Goal: Task Accomplishment & Management: Manage account settings

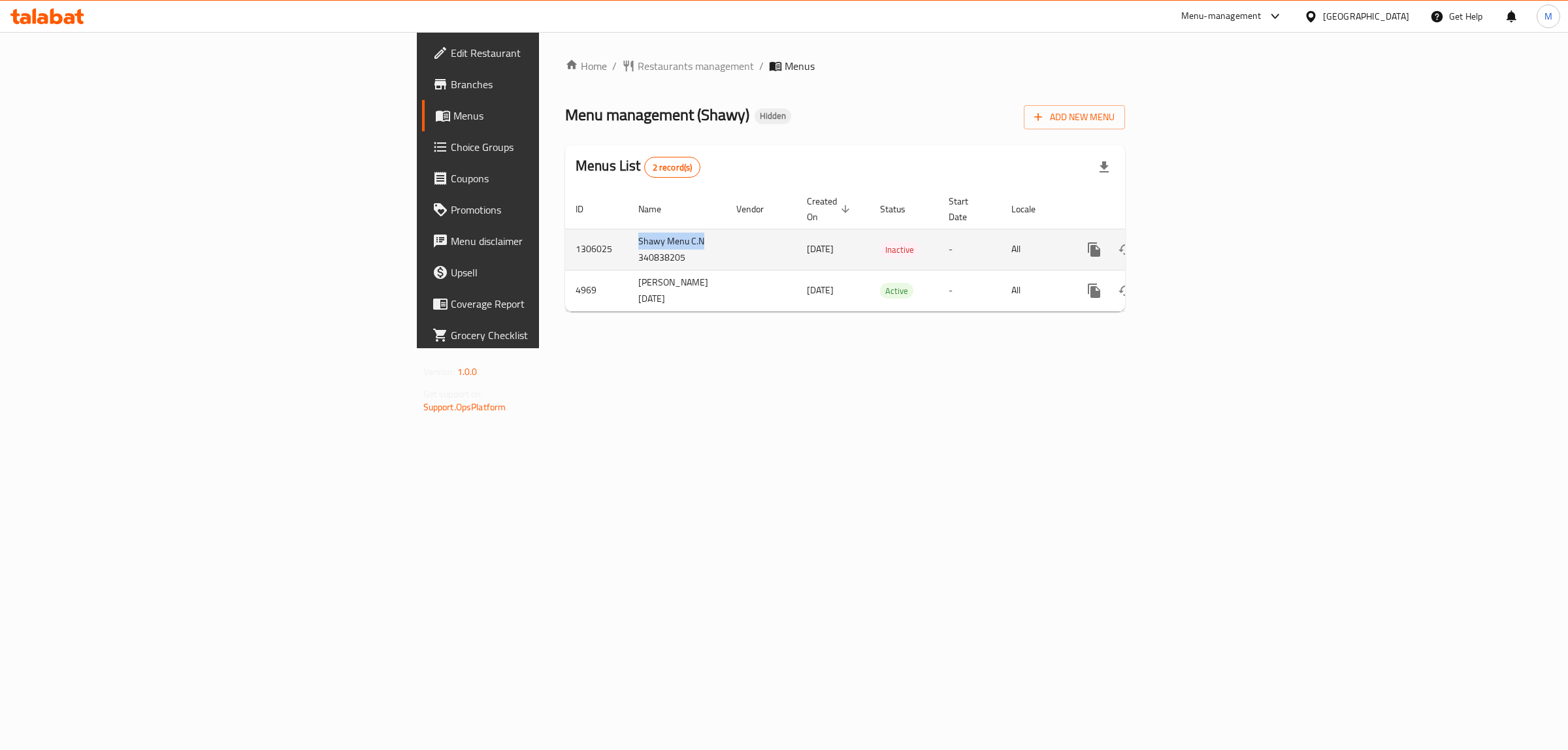
click at [628, 229] on td "Shawy Menu C.N 340838205" at bounding box center [677, 249] width 98 height 41
click at [1196, 242] on icon "enhanced table" at bounding box center [1188, 249] width 15 height 15
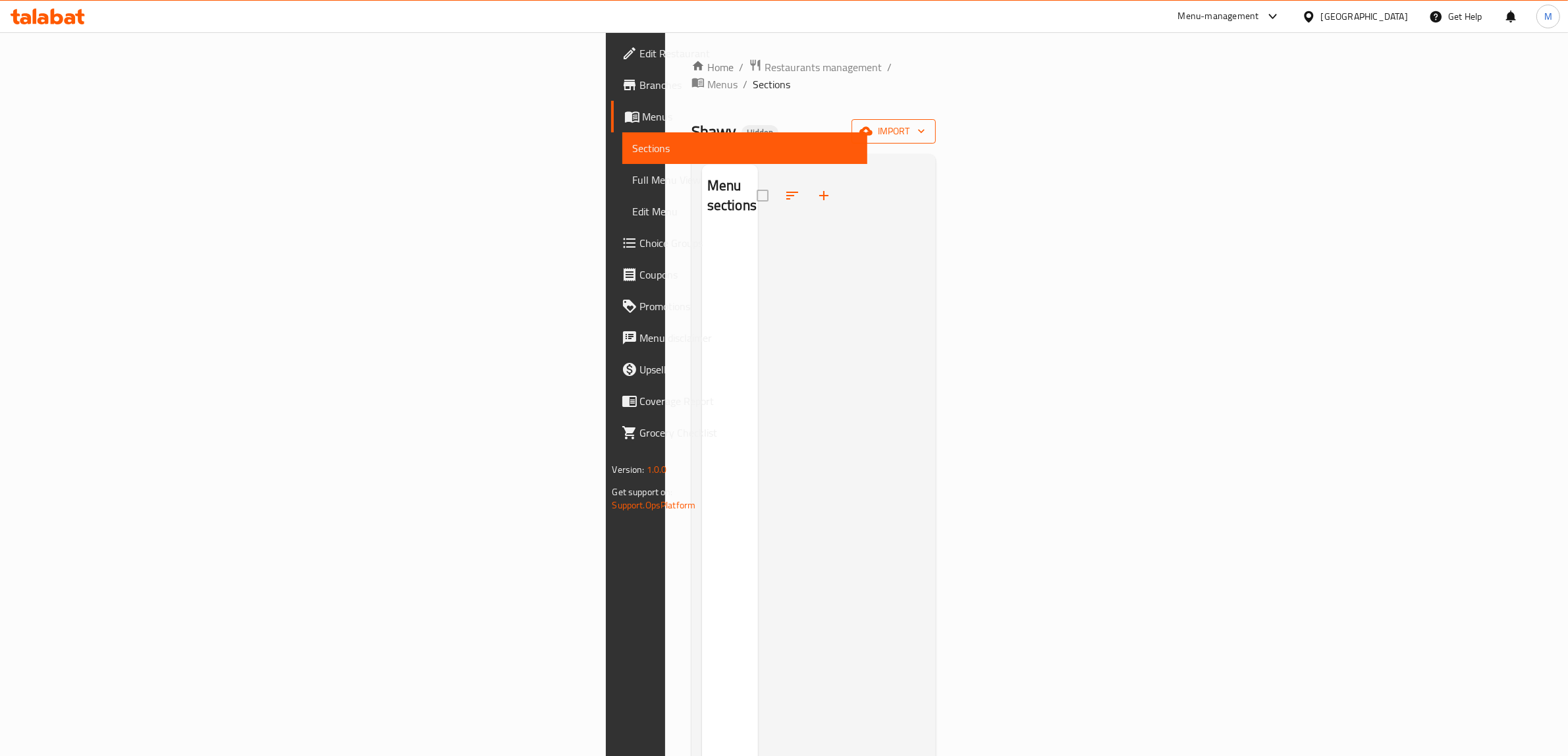
click at [936, 123] on button "import" at bounding box center [894, 131] width 85 height 24
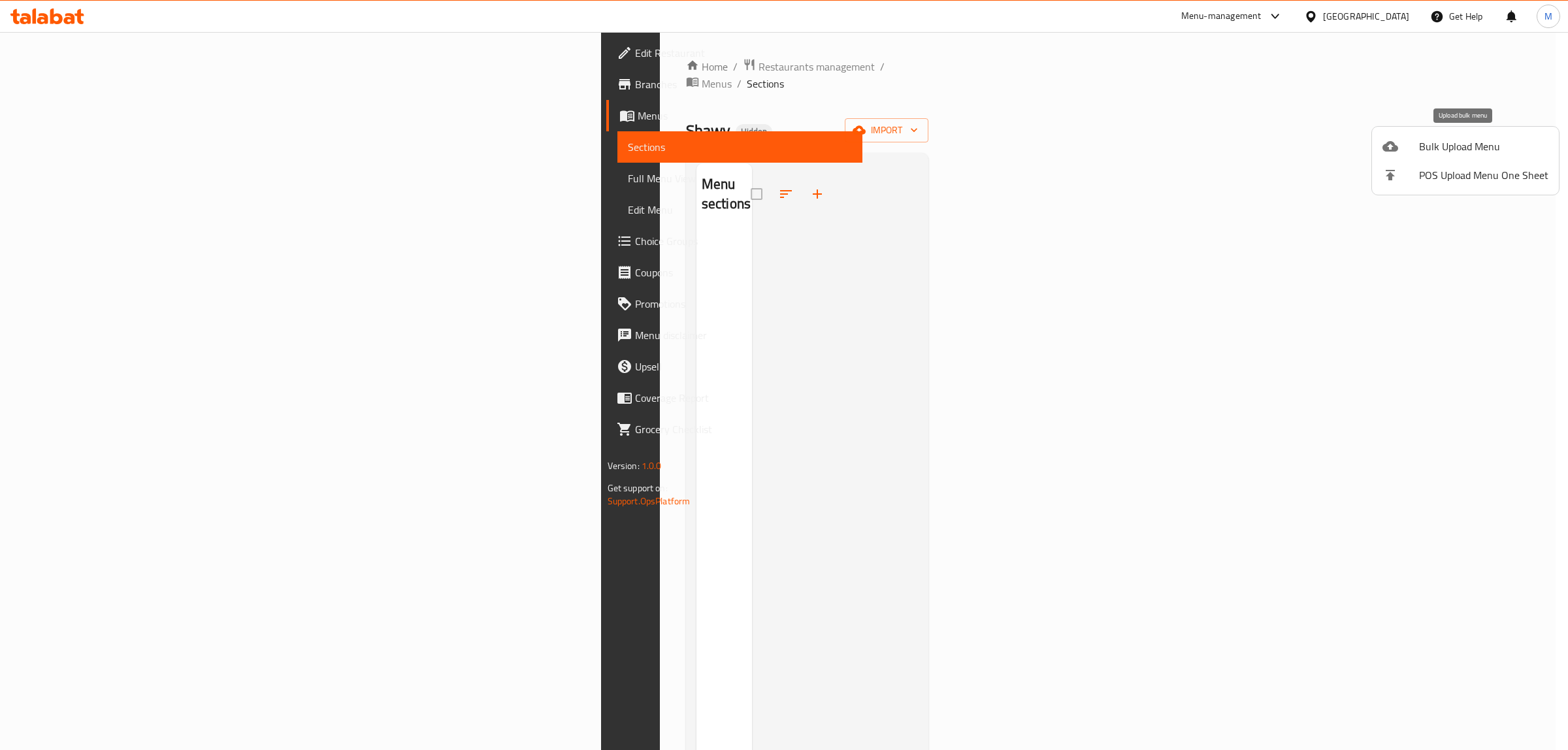
click at [1442, 144] on span "Bulk Upload Menu" at bounding box center [1483, 146] width 130 height 15
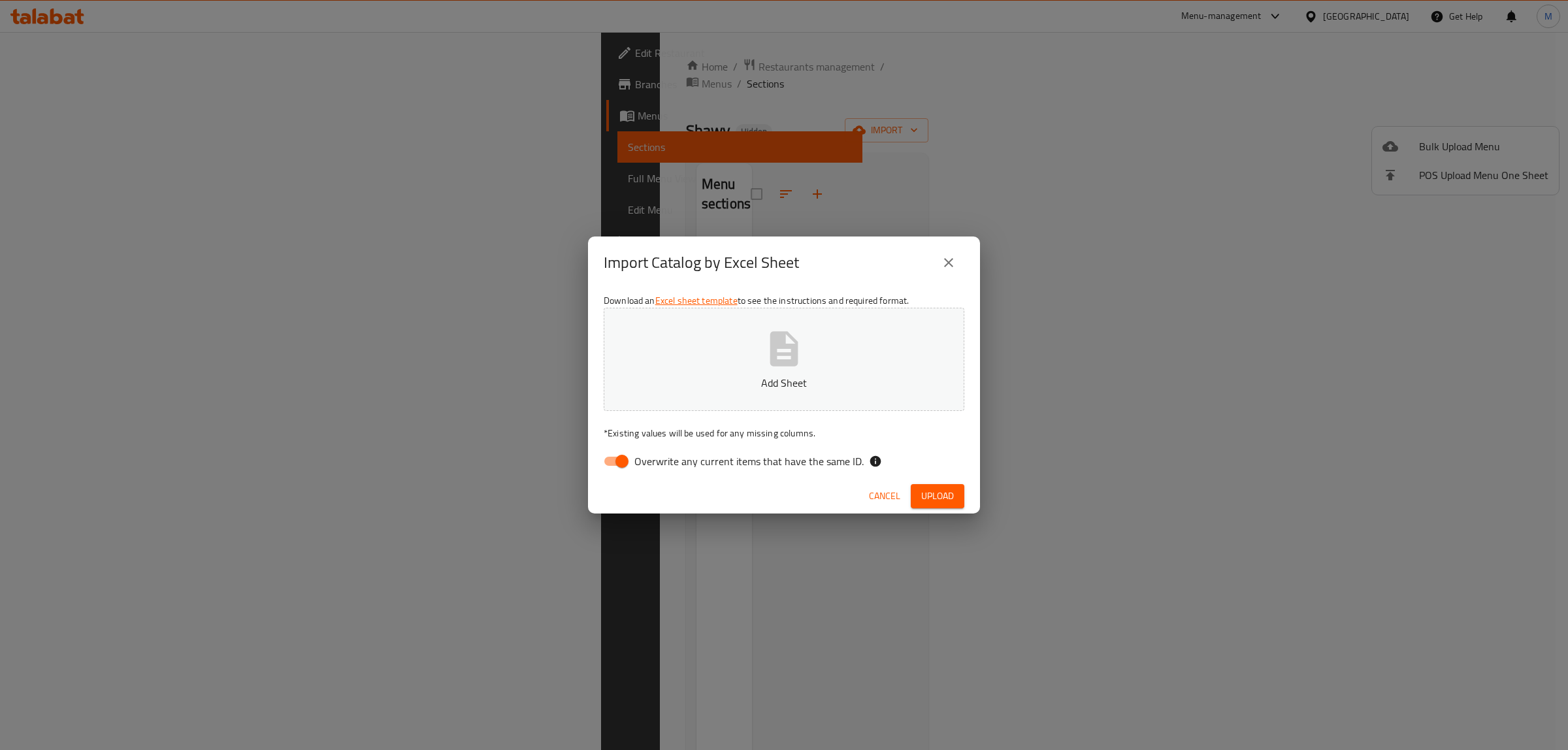
click at [630, 462] on input "Overwrite any current items that have the same ID." at bounding box center [622, 461] width 75 height 25
checkbox input "false"
click at [773, 360] on icon "button" at bounding box center [785, 349] width 28 height 35
click at [946, 492] on span "Upload" at bounding box center [938, 496] width 33 height 16
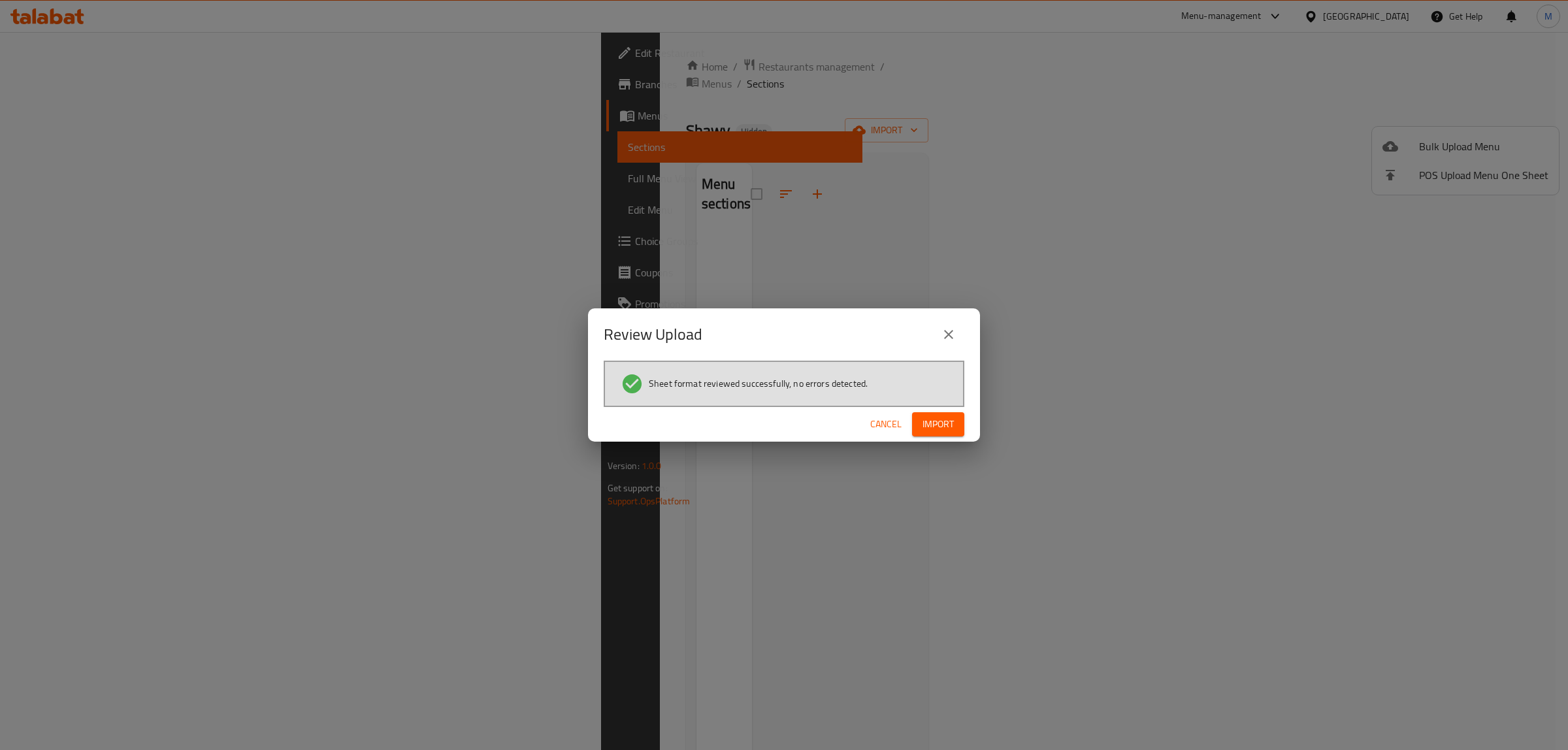
click at [928, 426] on span "Import" at bounding box center [938, 424] width 32 height 16
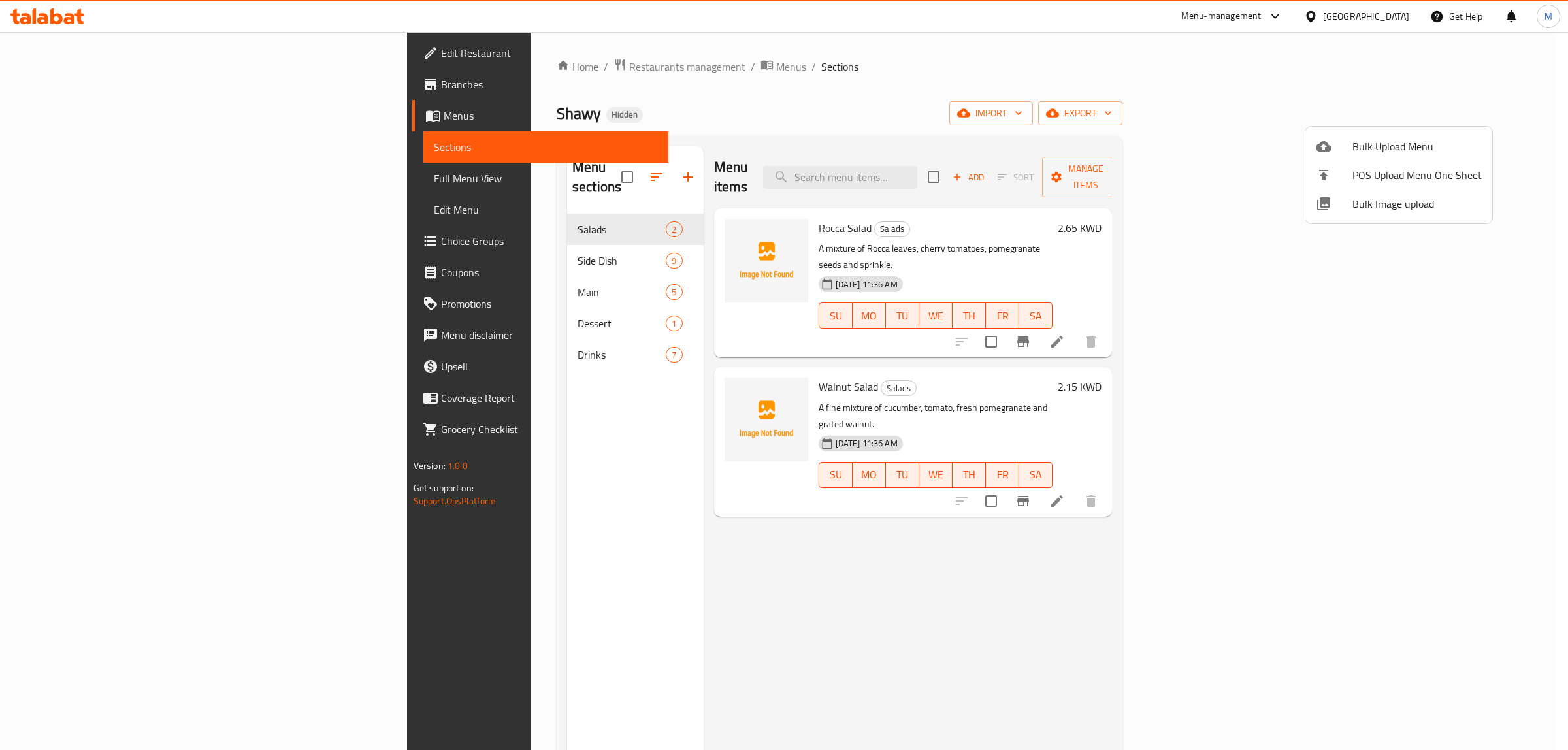
click at [1463, 305] on div at bounding box center [784, 375] width 1568 height 750
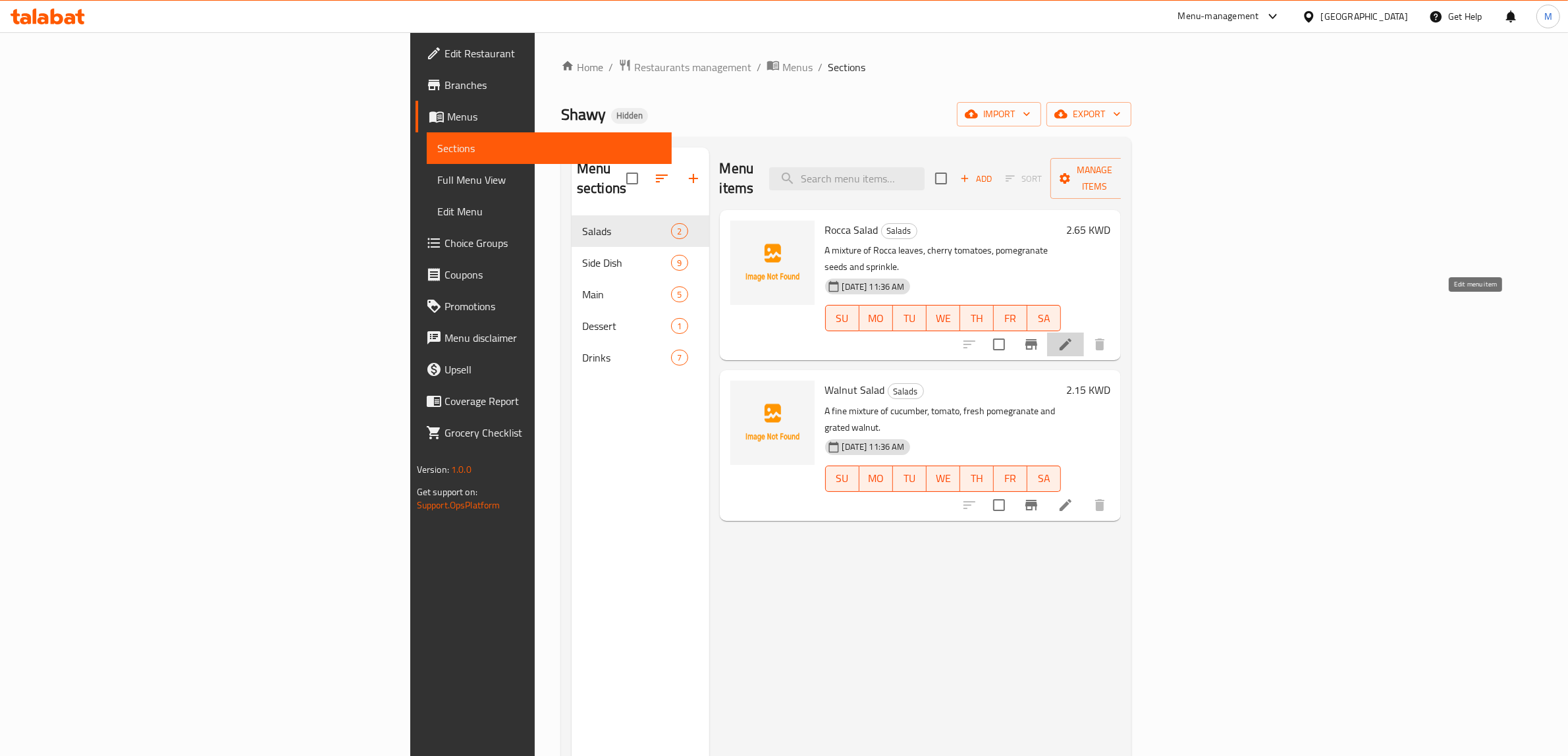
click at [1074, 336] on icon at bounding box center [1065, 344] width 16 height 16
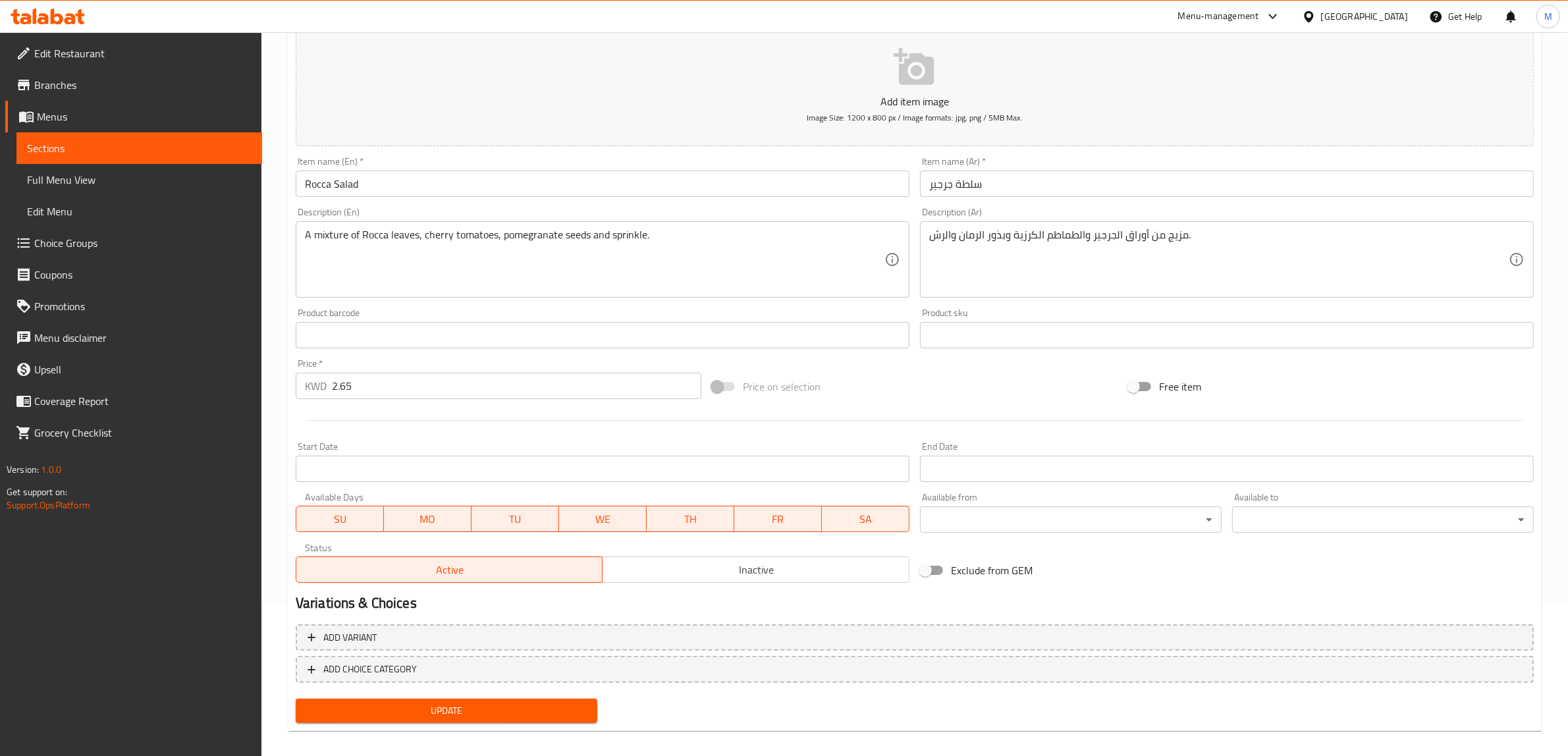
scroll to position [153, 0]
click at [688, 569] on span "Inactive" at bounding box center [756, 569] width 296 height 19
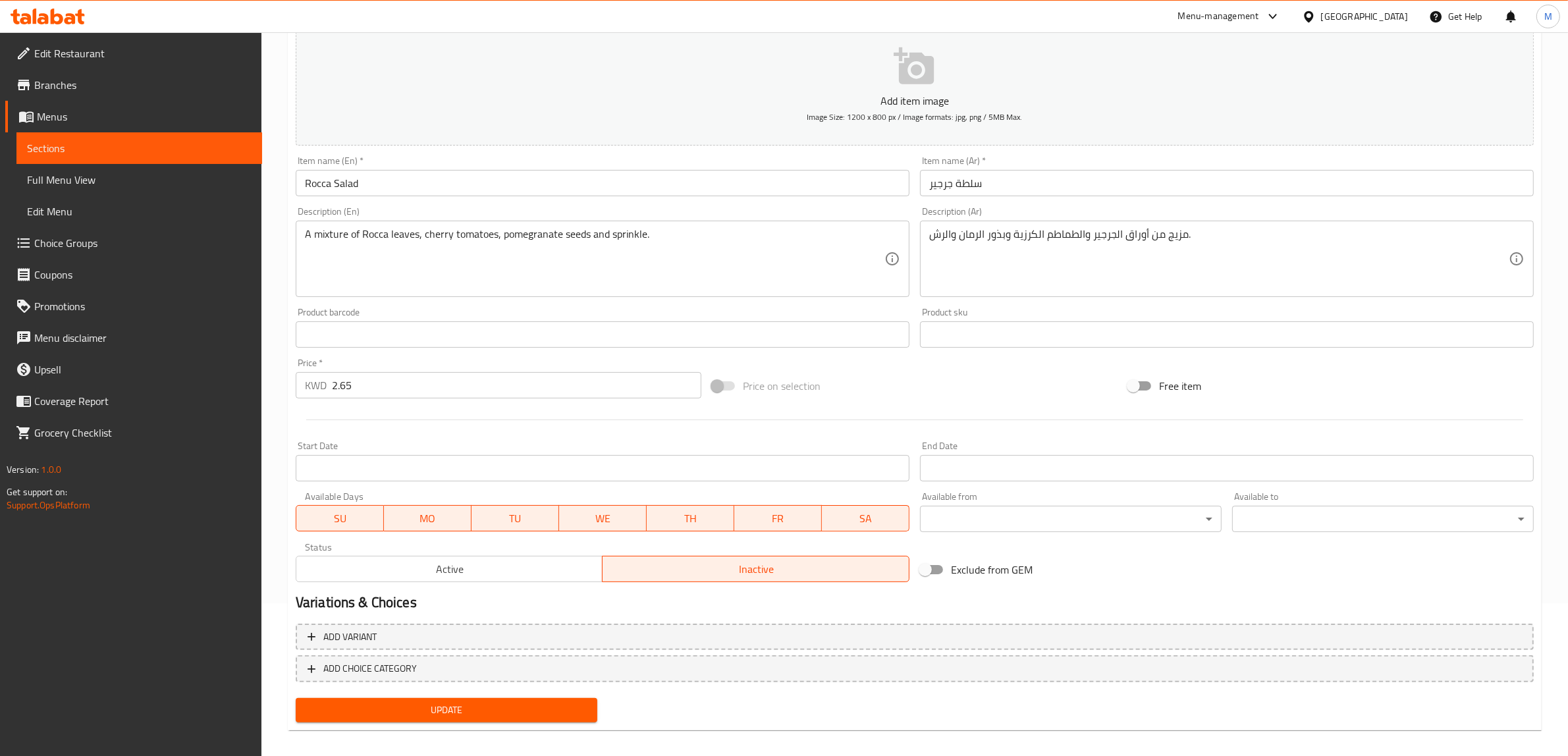
click at [543, 705] on span "Update" at bounding box center [446, 710] width 281 height 16
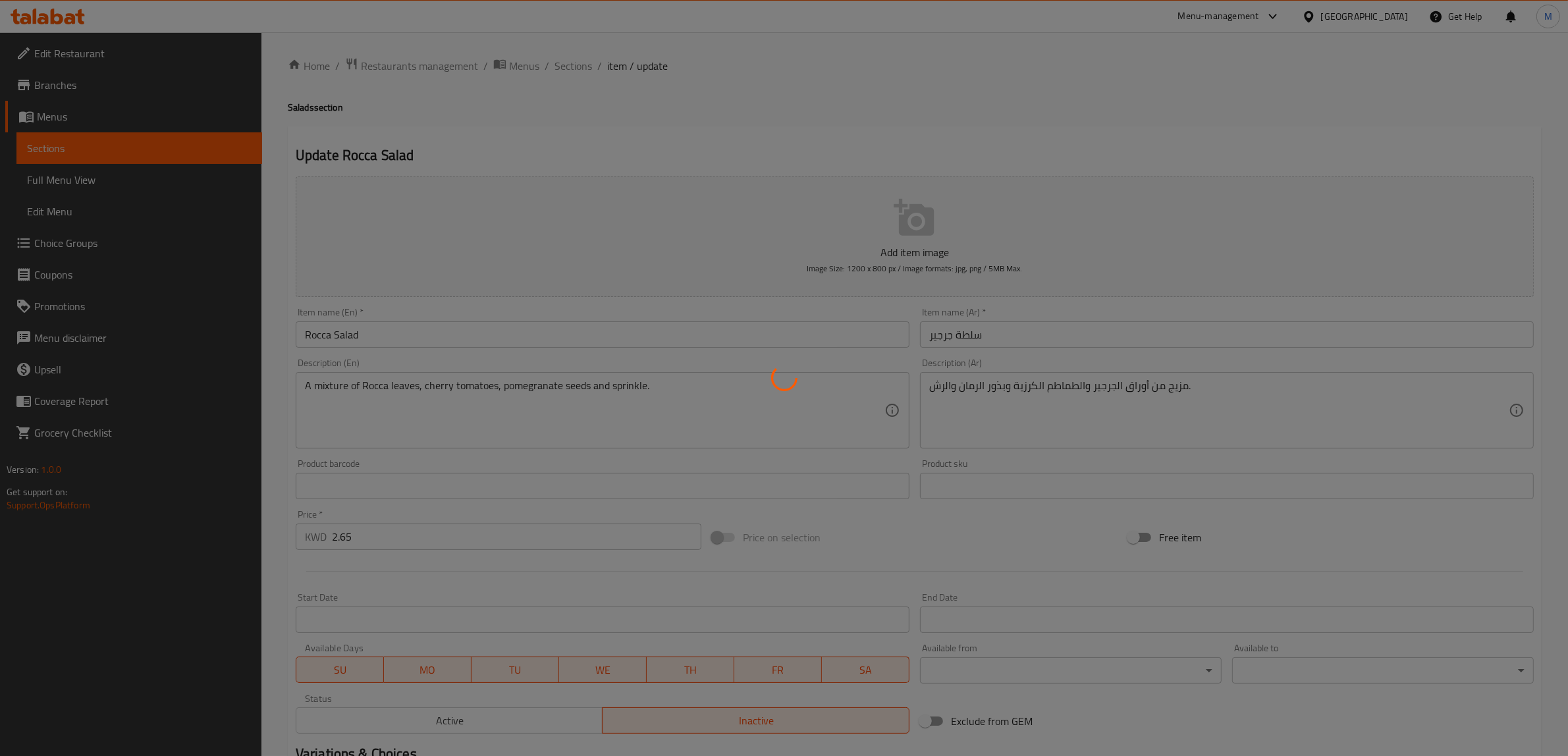
scroll to position [0, 0]
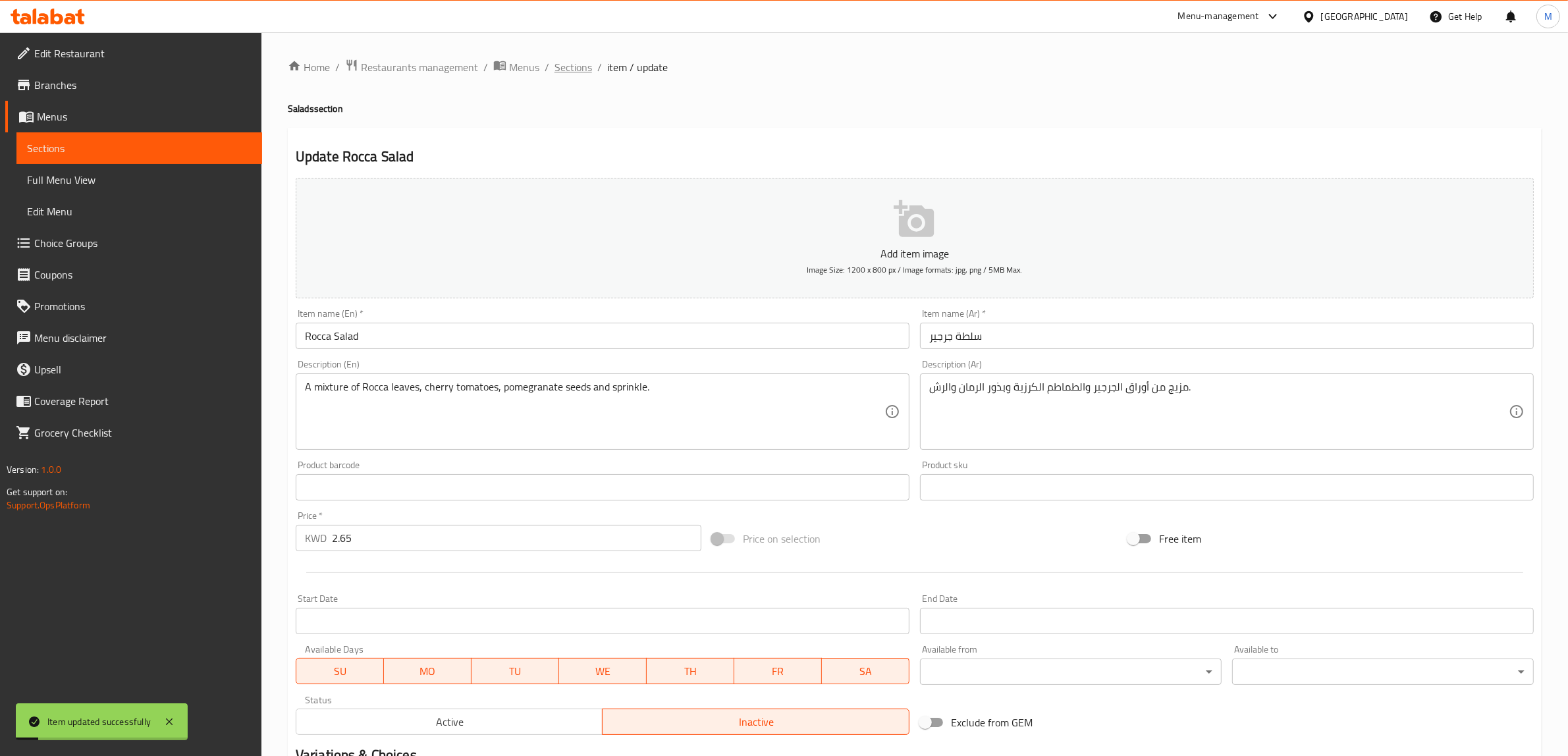
click at [584, 69] on span "Sections" at bounding box center [573, 67] width 37 height 16
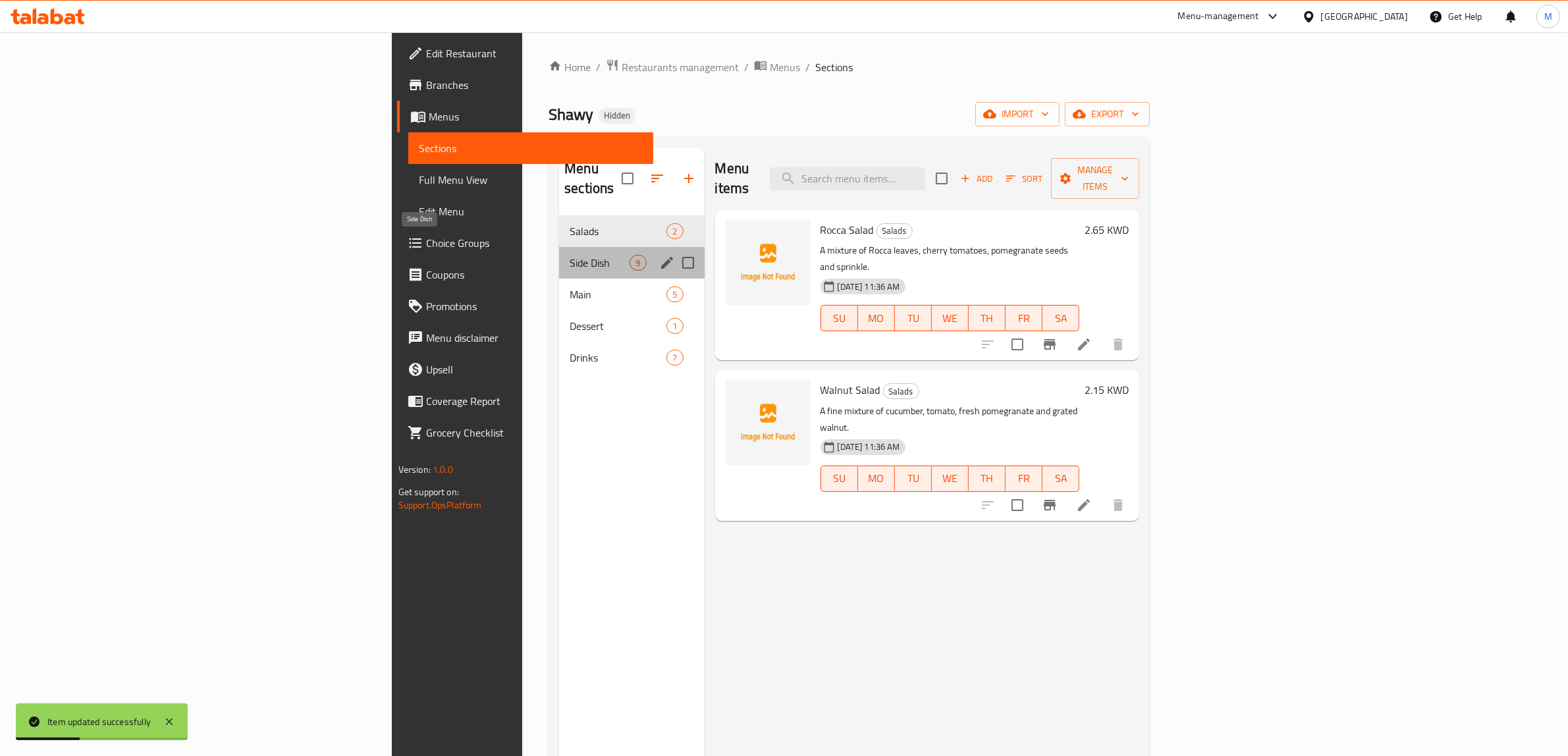
click at [570, 255] on span "Side Dish" at bounding box center [599, 262] width 60 height 16
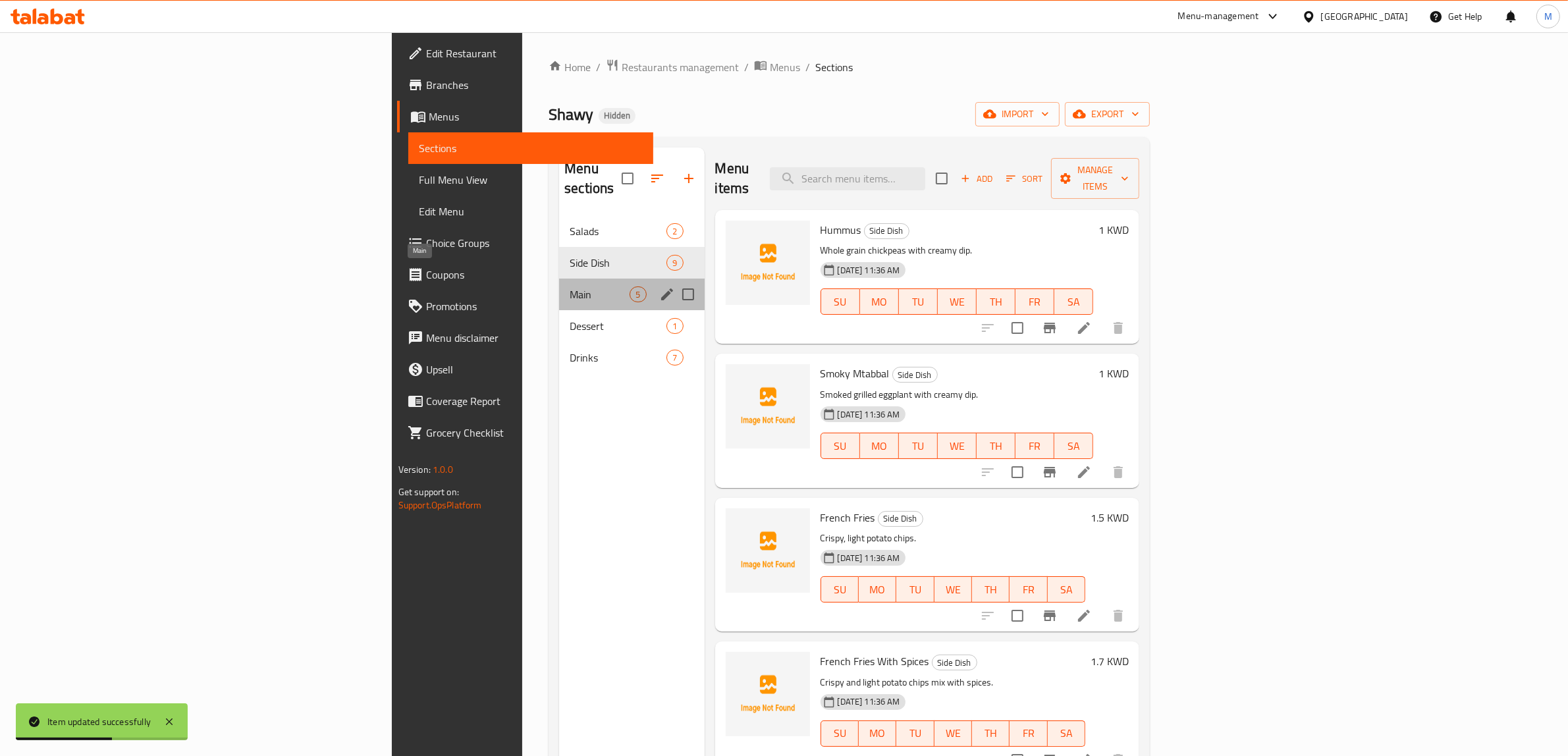
click at [570, 286] on span "Main" at bounding box center [599, 293] width 60 height 16
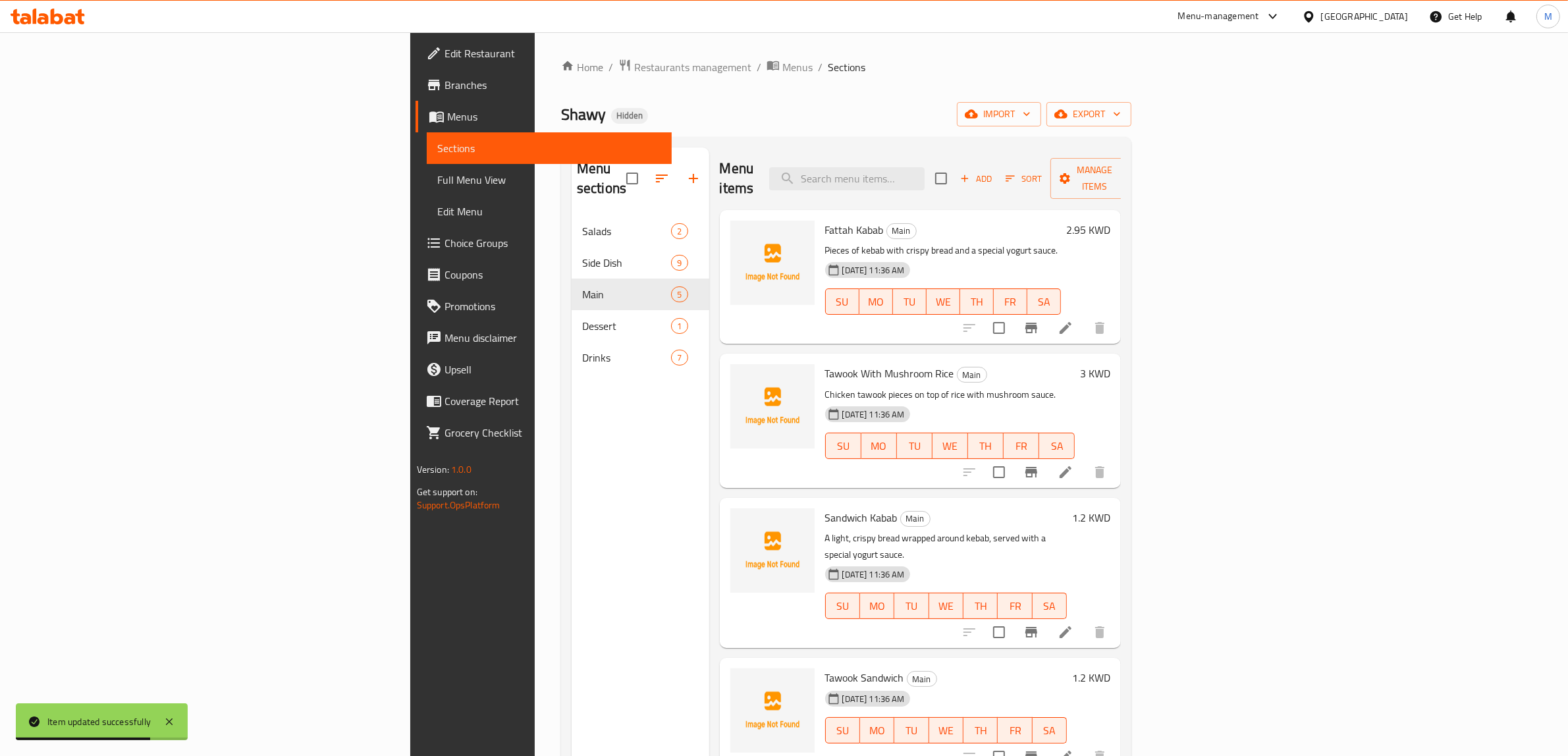
click at [1084, 620] on li at bounding box center [1065, 632] width 37 height 24
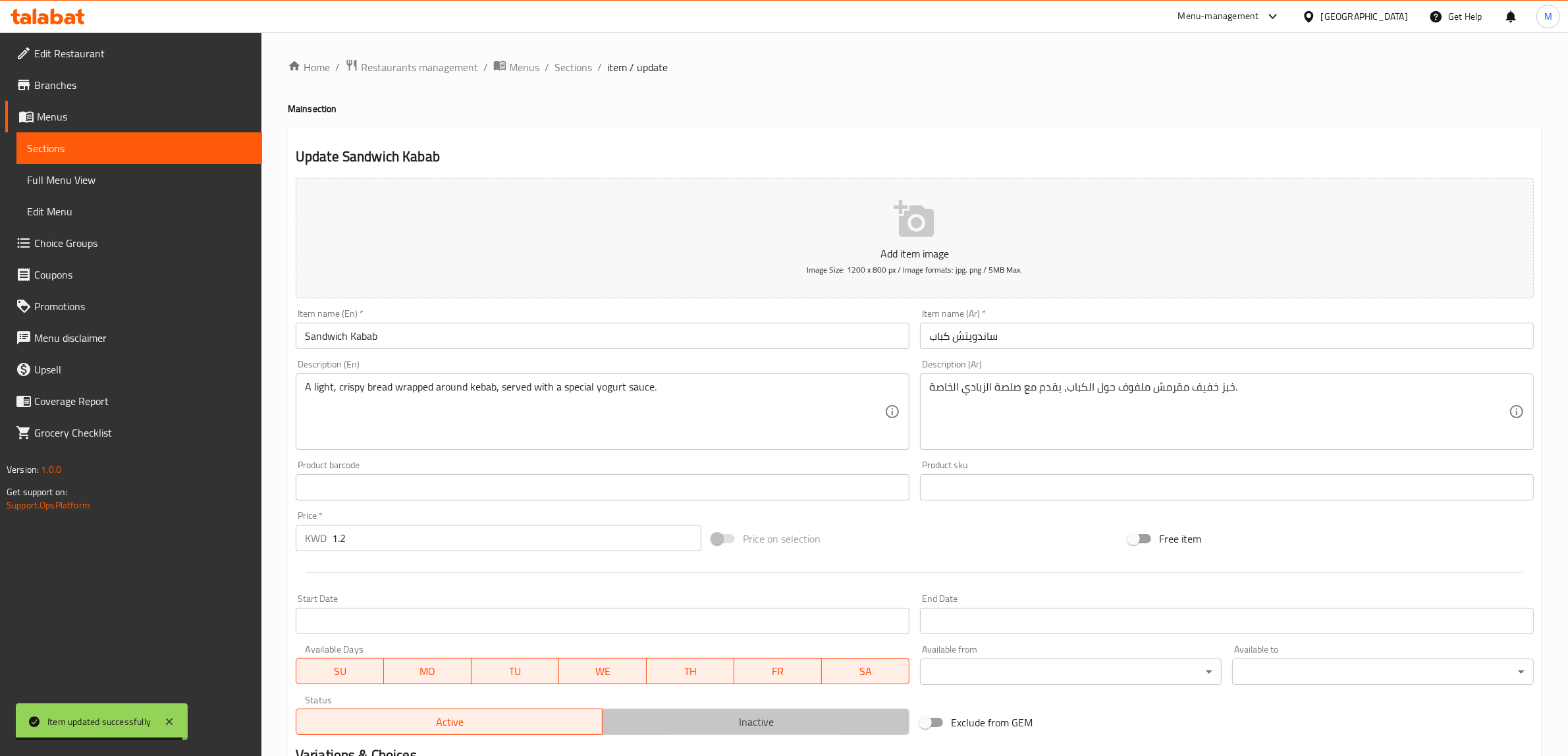
click at [747, 717] on span "Inactive" at bounding box center [756, 722] width 296 height 19
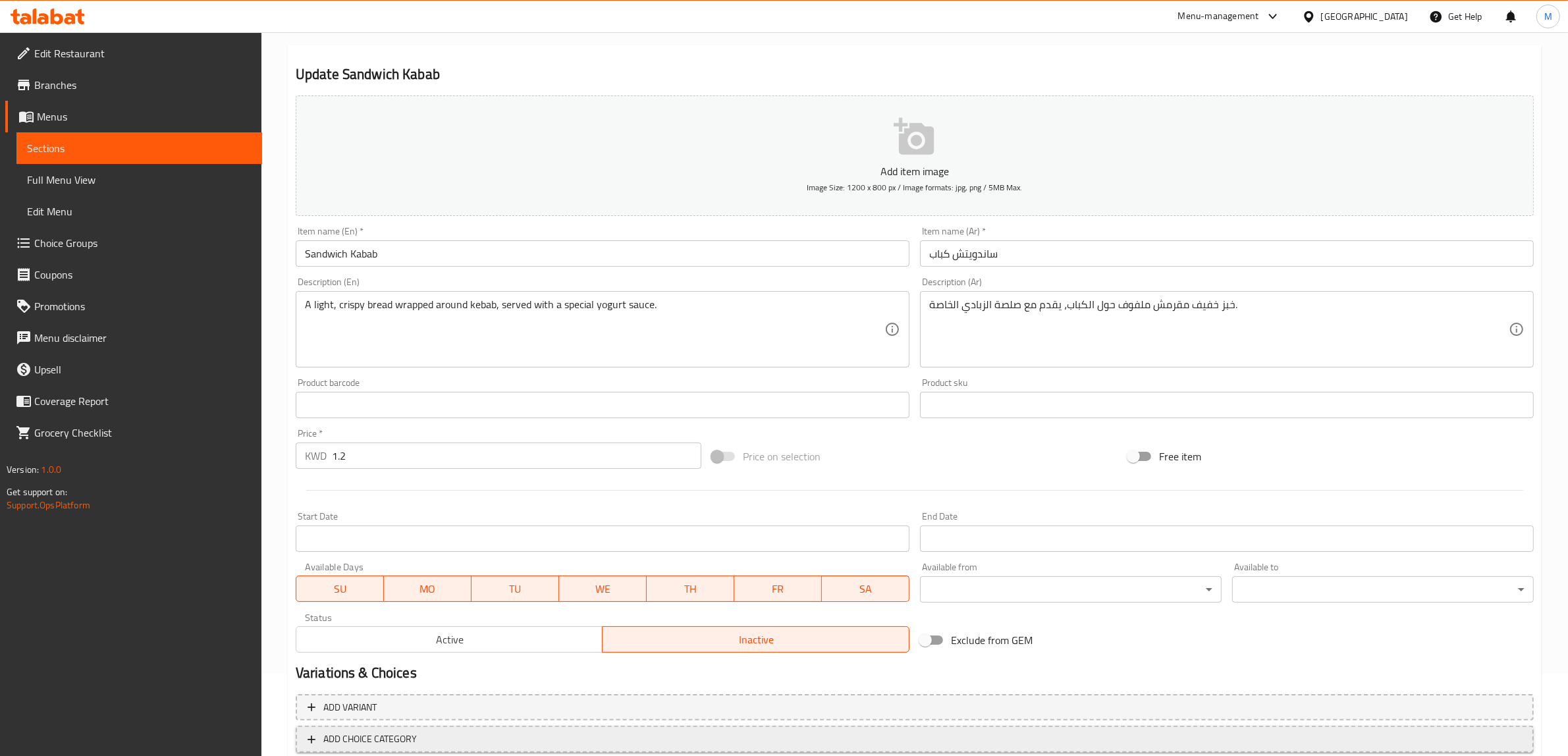
scroll to position [162, 0]
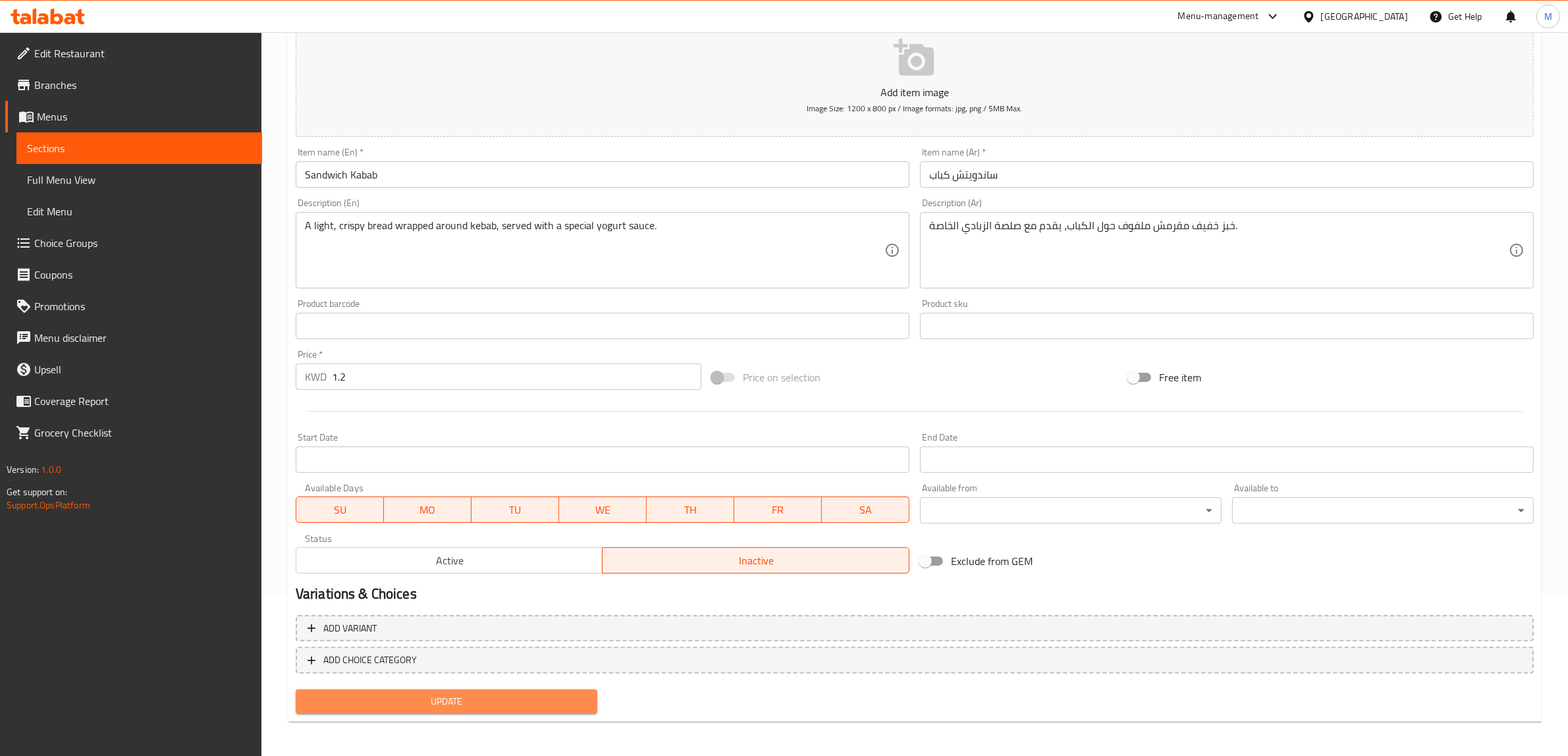
click at [548, 689] on button "Update" at bounding box center [446, 701] width 302 height 24
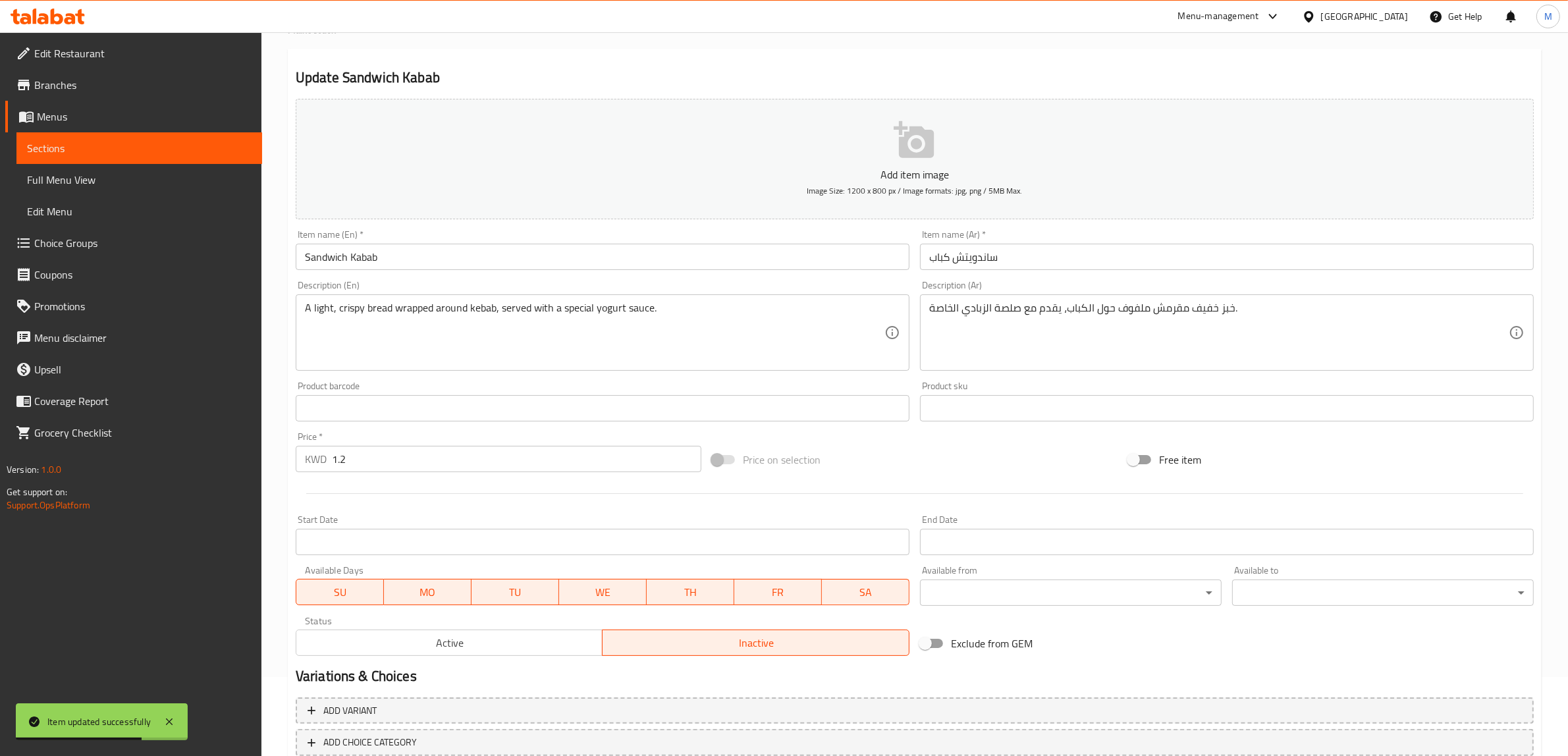
scroll to position [0, 0]
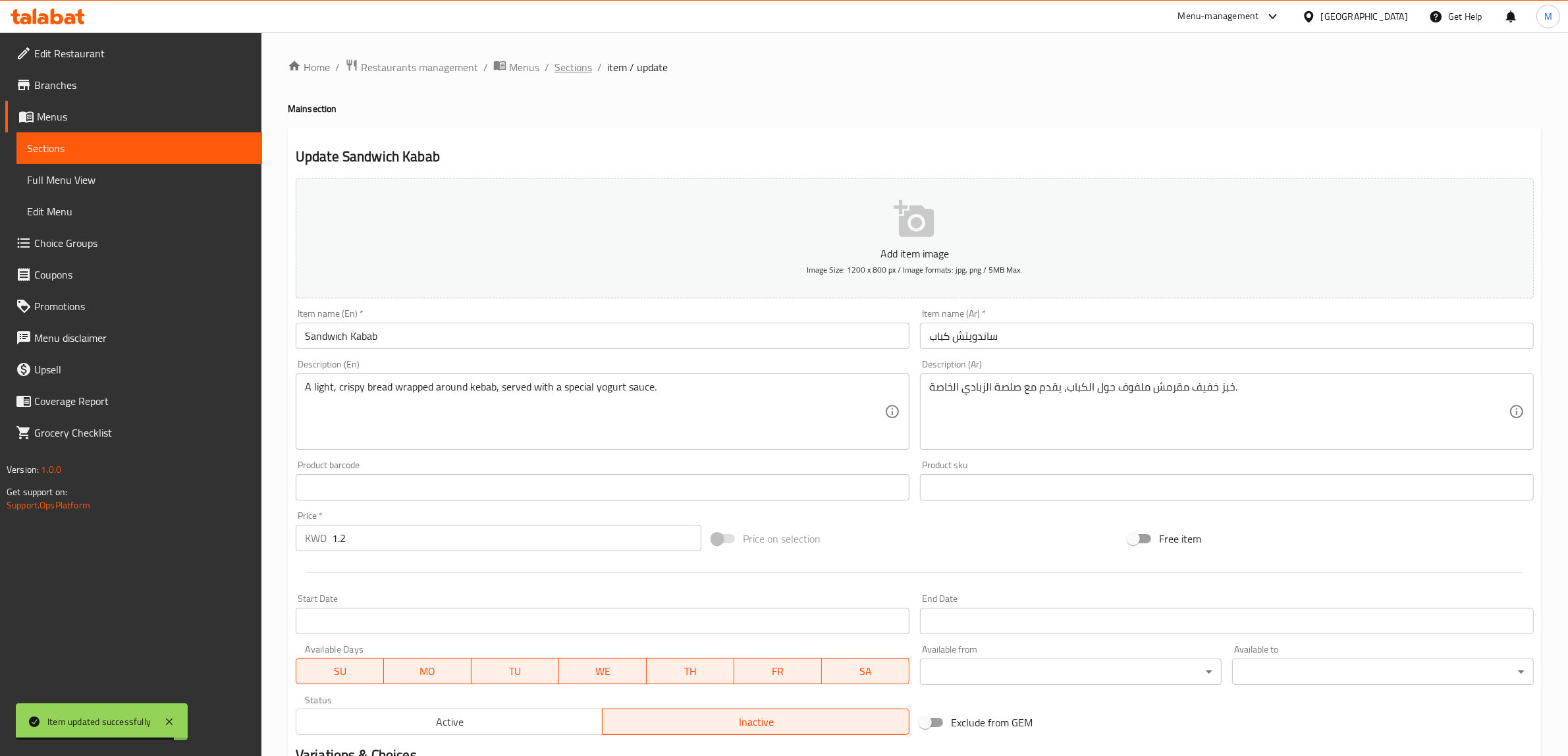
click at [582, 64] on span "Sections" at bounding box center [573, 67] width 37 height 16
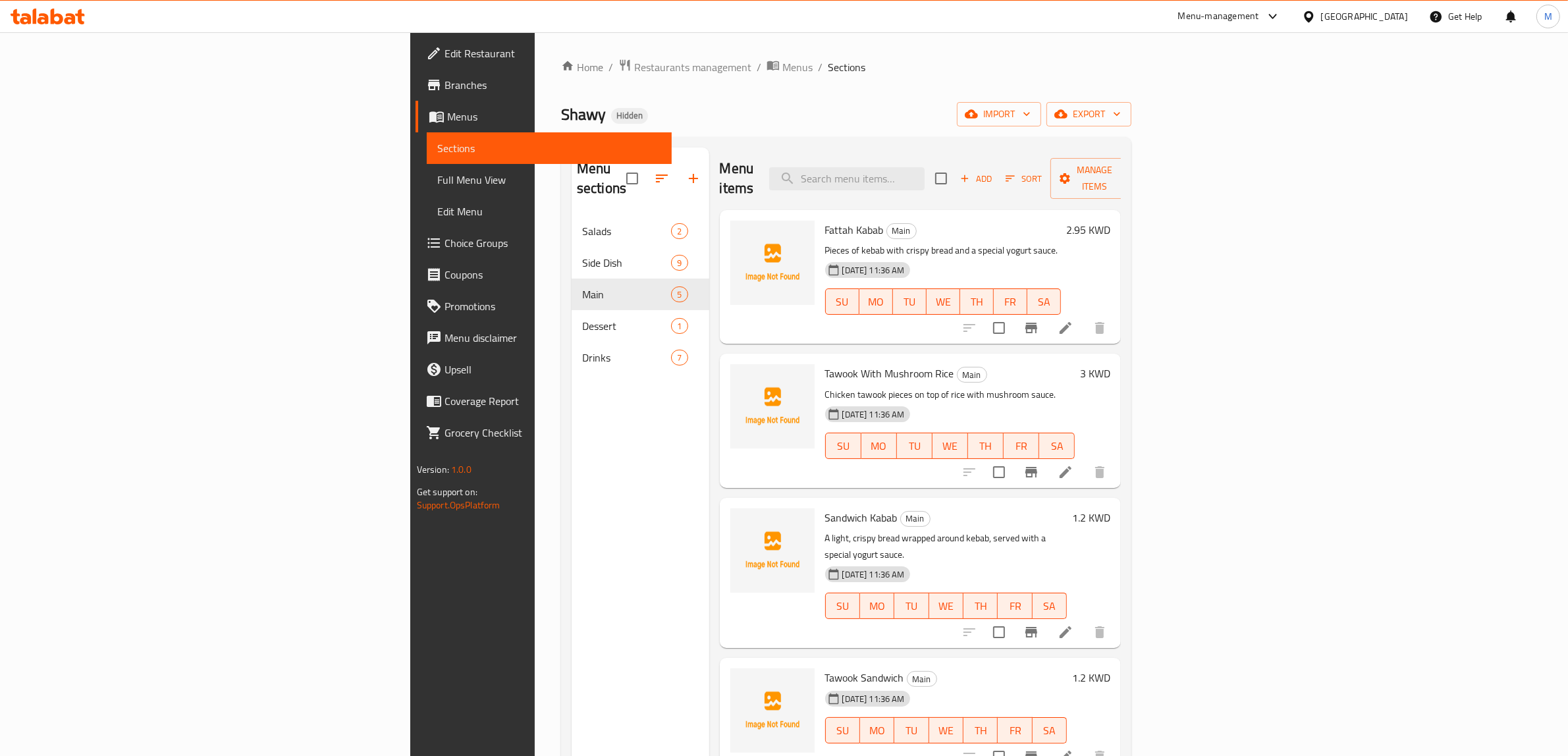
click at [574, 425] on div "Menu sections Salads 2 Side Dish 9 Main 5 Dessert 1 Drinks 7" at bounding box center [640, 525] width 137 height 756
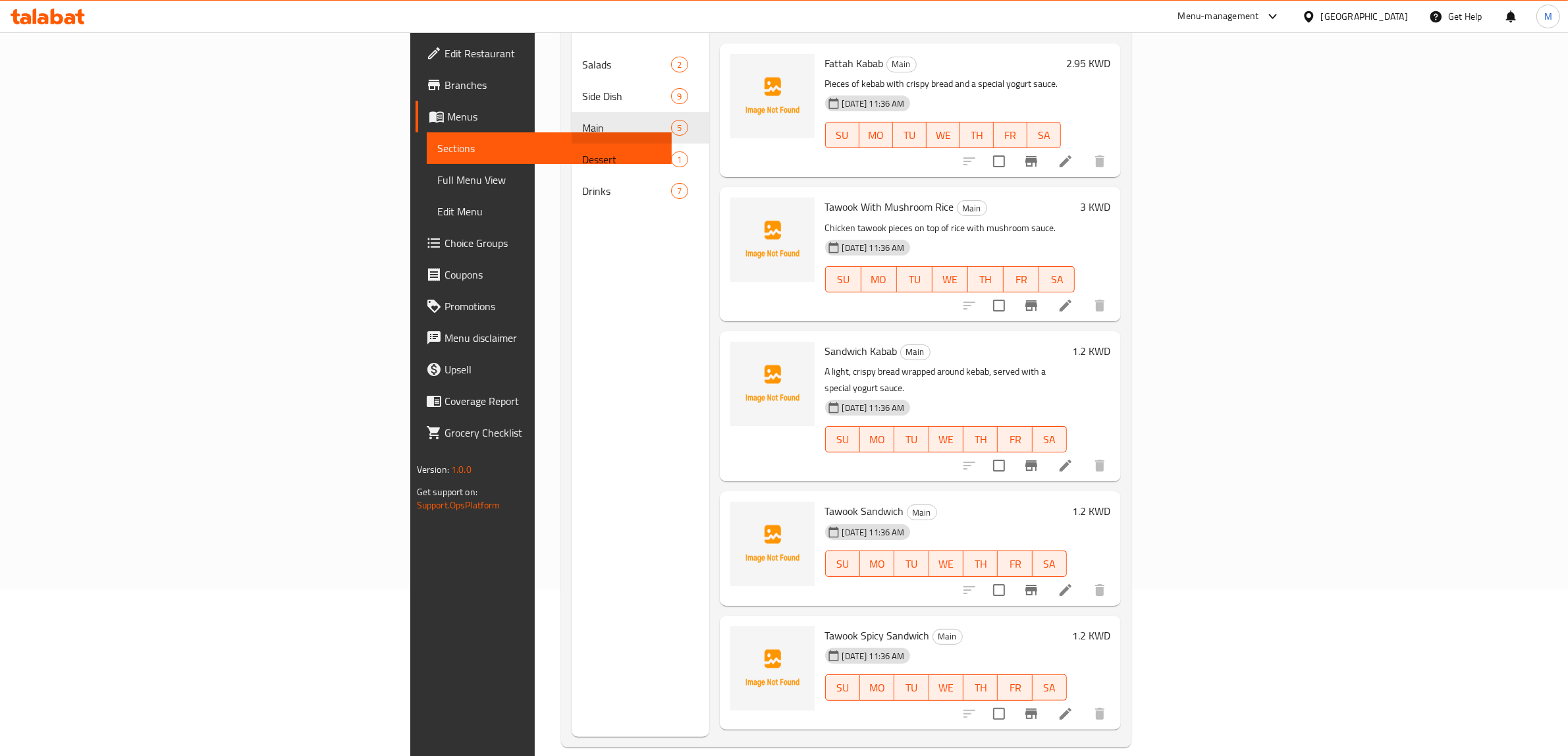
scroll to position [185, 0]
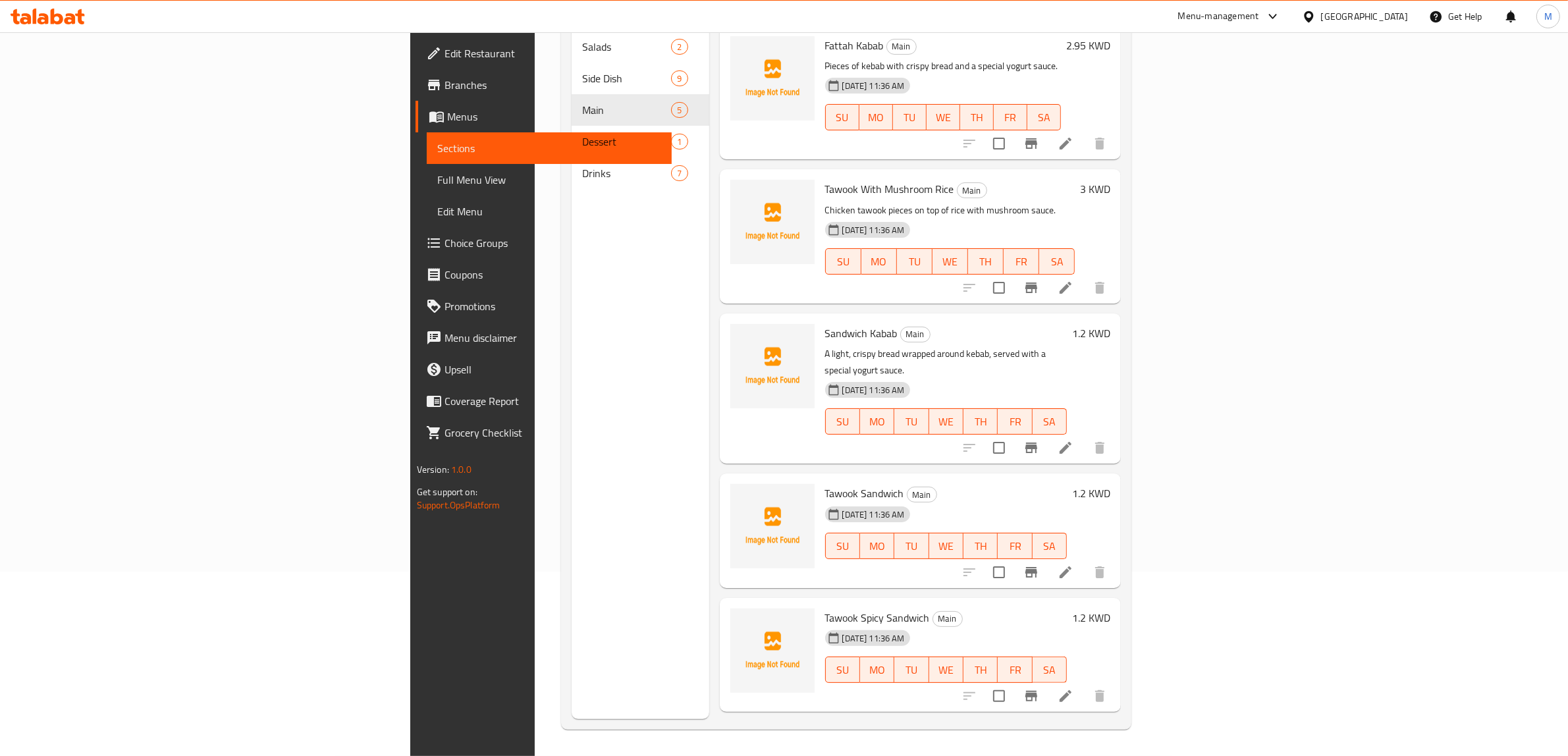
click at [1084, 560] on li at bounding box center [1065, 571] width 37 height 24
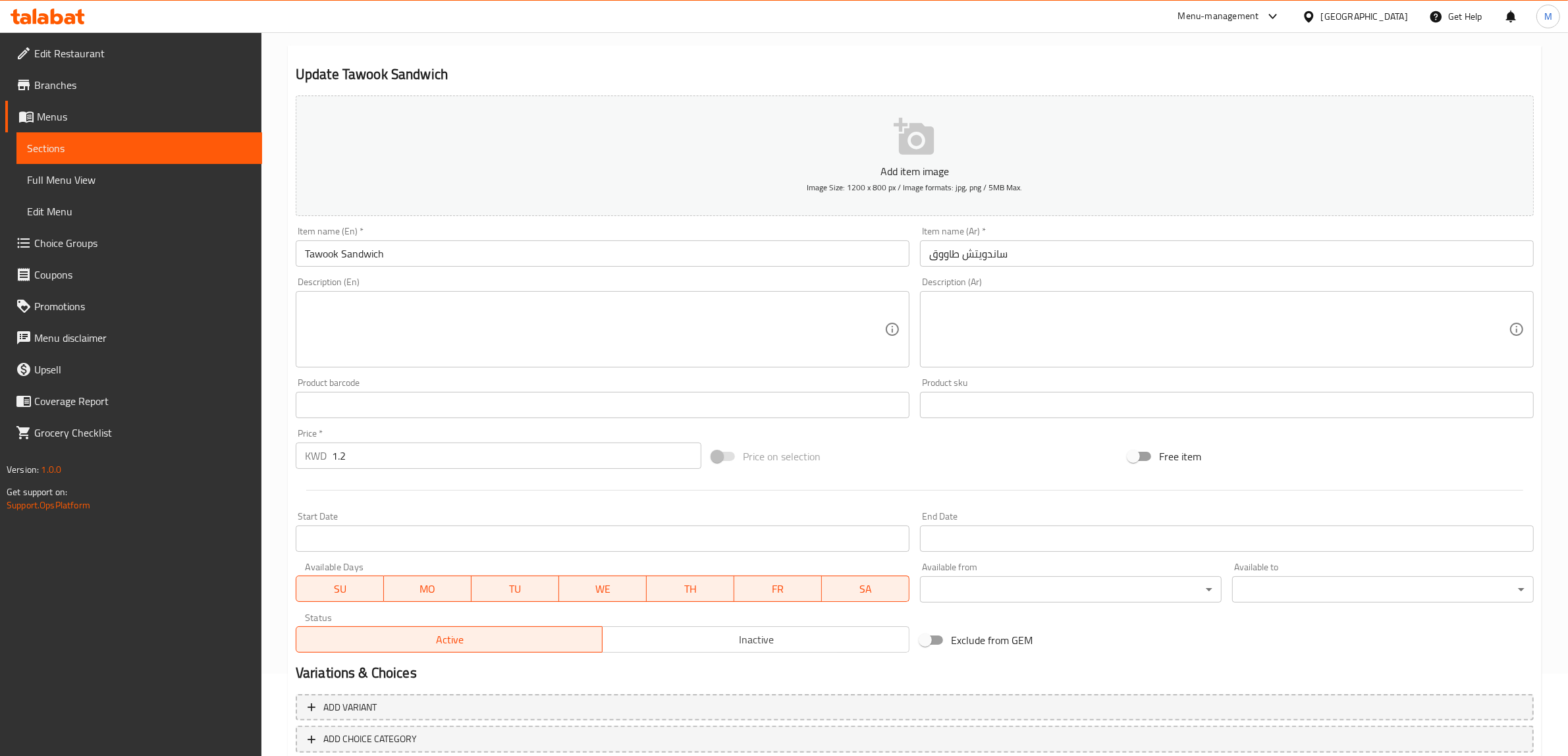
scroll to position [162, 0]
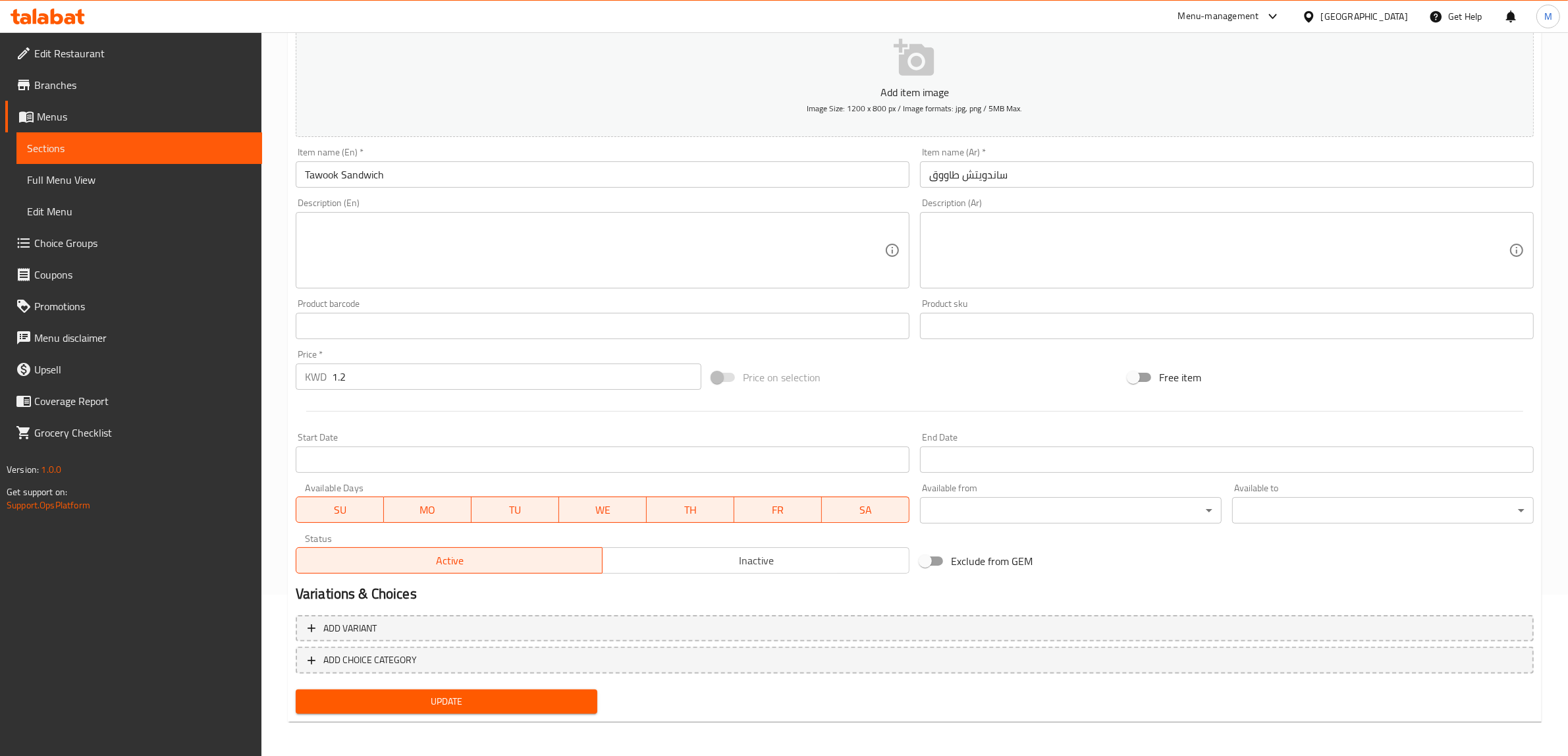
click at [762, 567] on span "Inactive" at bounding box center [756, 561] width 296 height 19
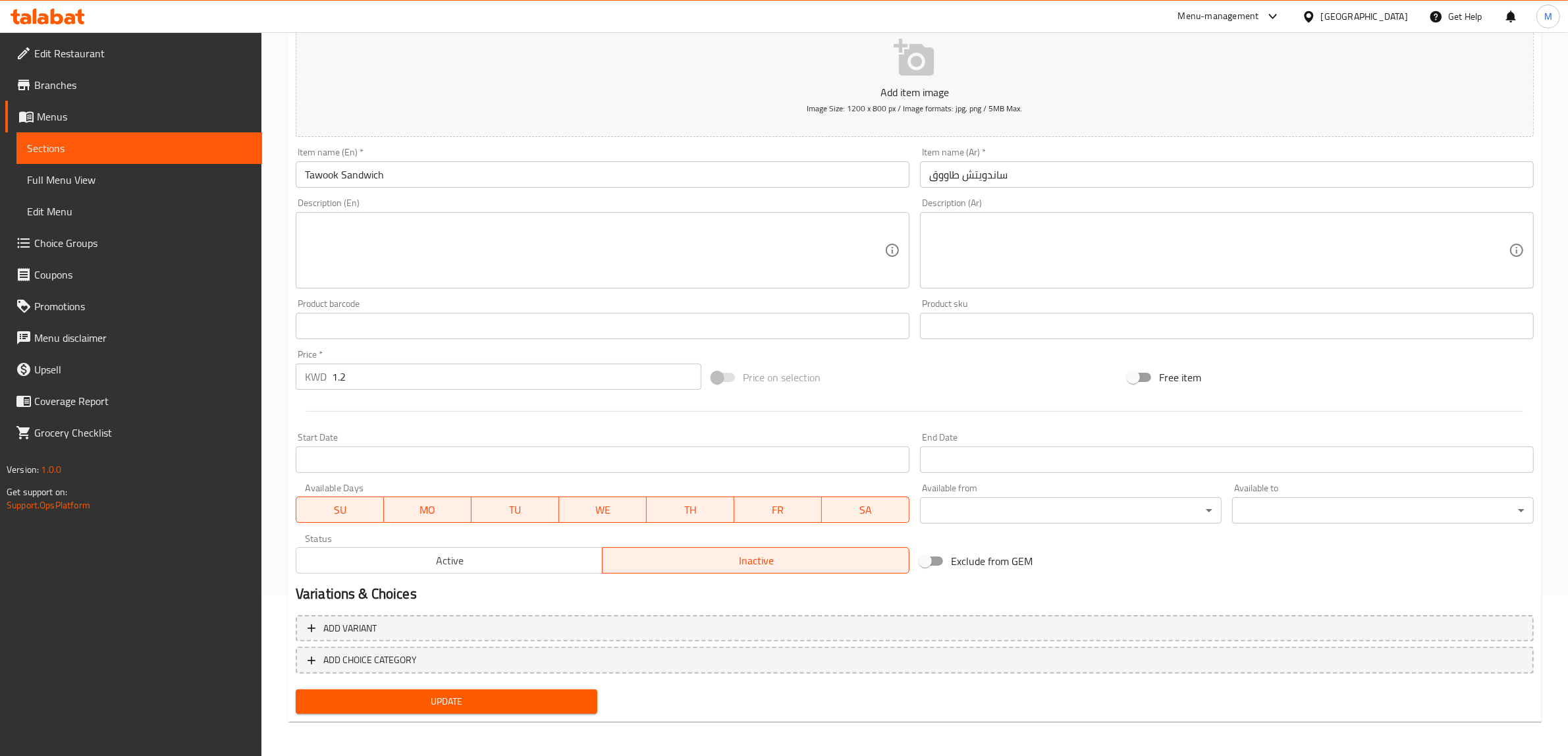
click at [555, 689] on button "Update" at bounding box center [446, 701] width 302 height 24
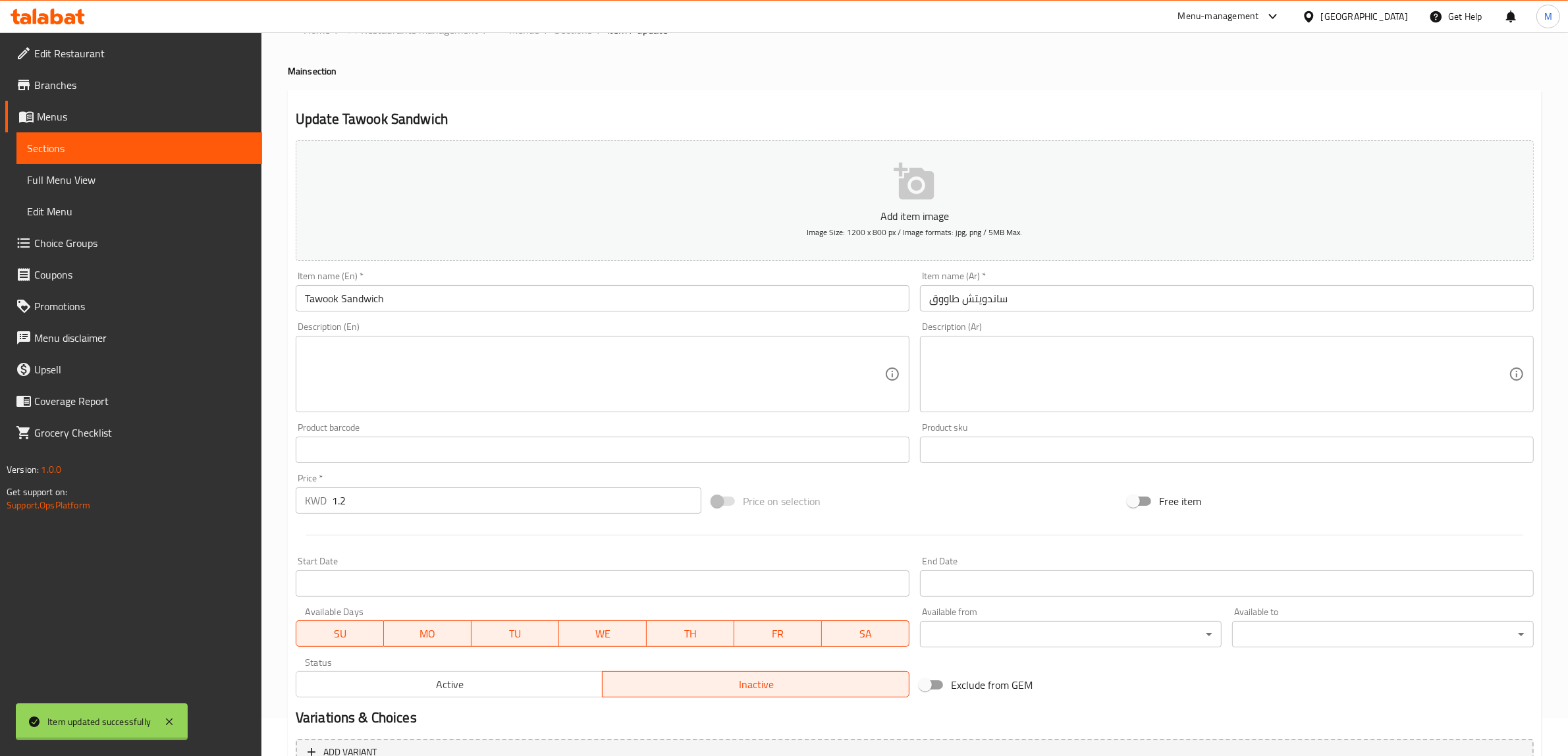
scroll to position [0, 0]
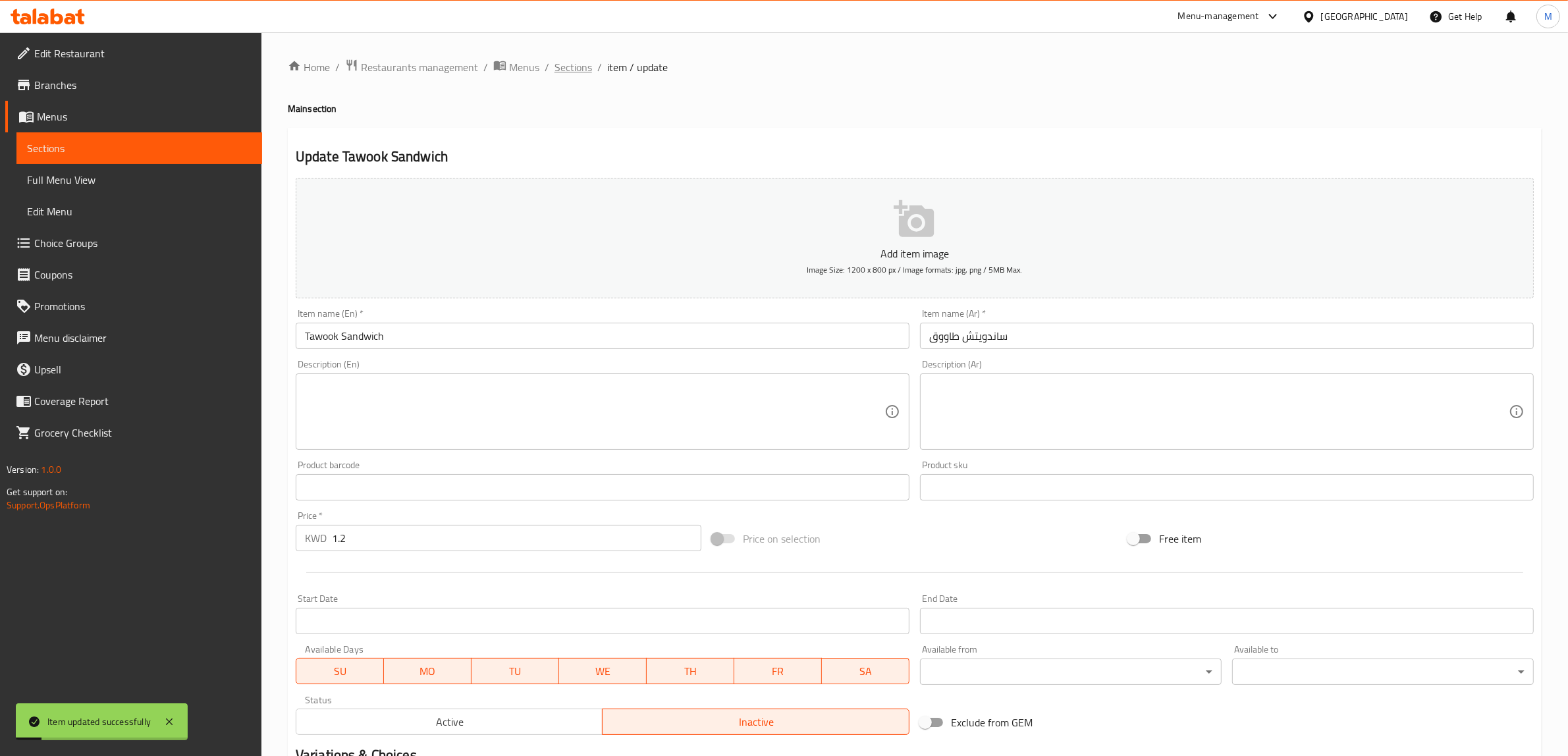
click at [574, 62] on span "Sections" at bounding box center [573, 67] width 37 height 16
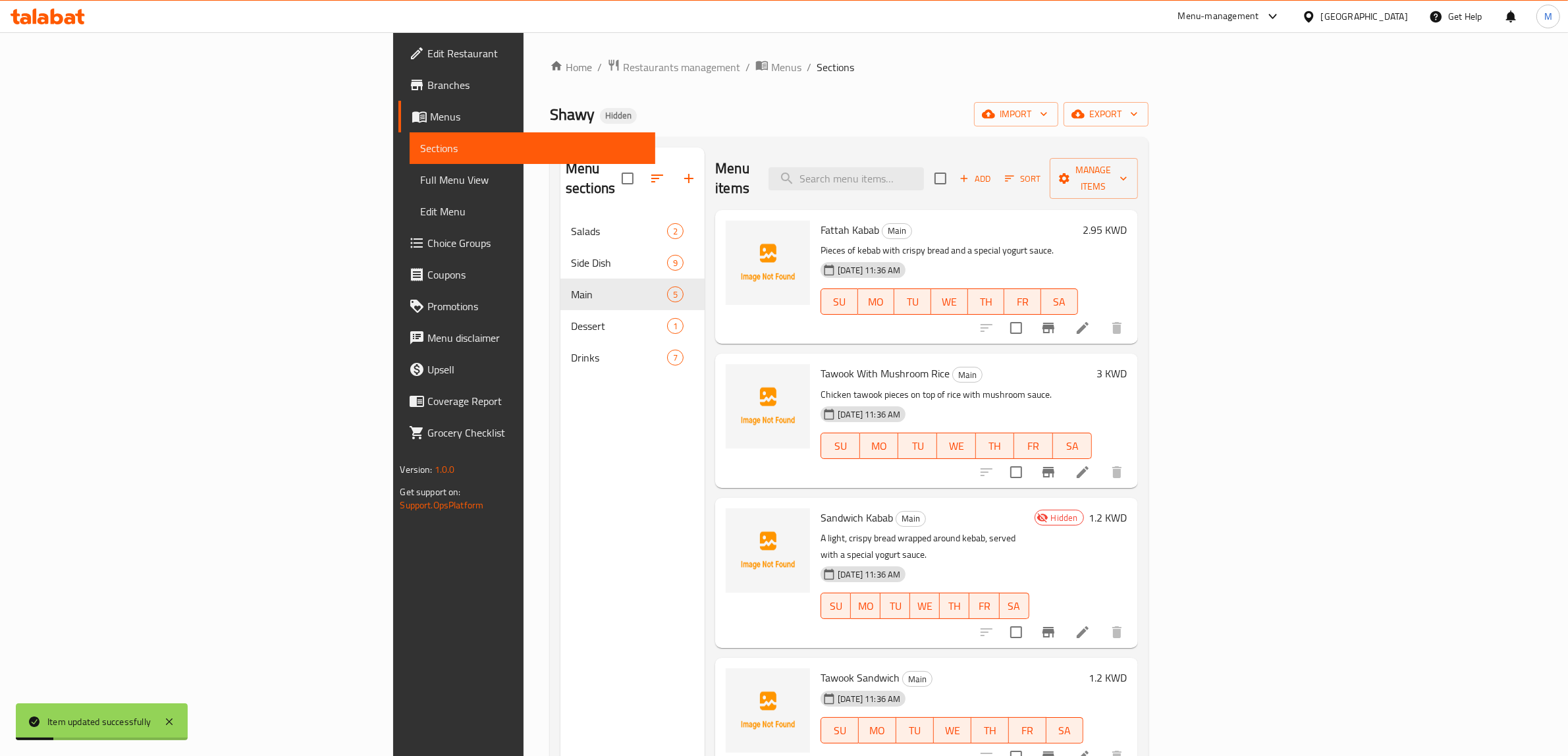
scroll to position [185, 0]
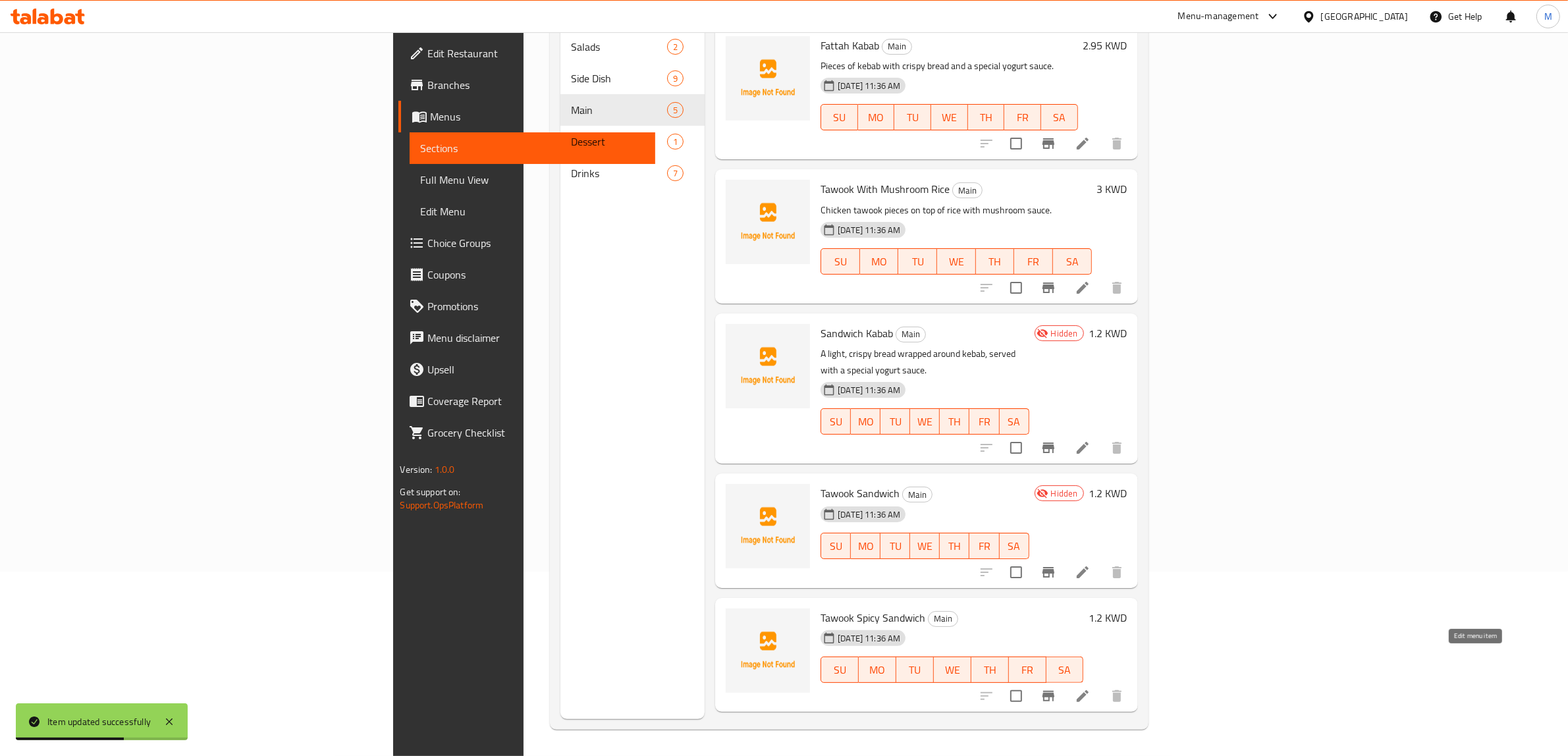
click at [1090, 688] on icon at bounding box center [1082, 695] width 16 height 16
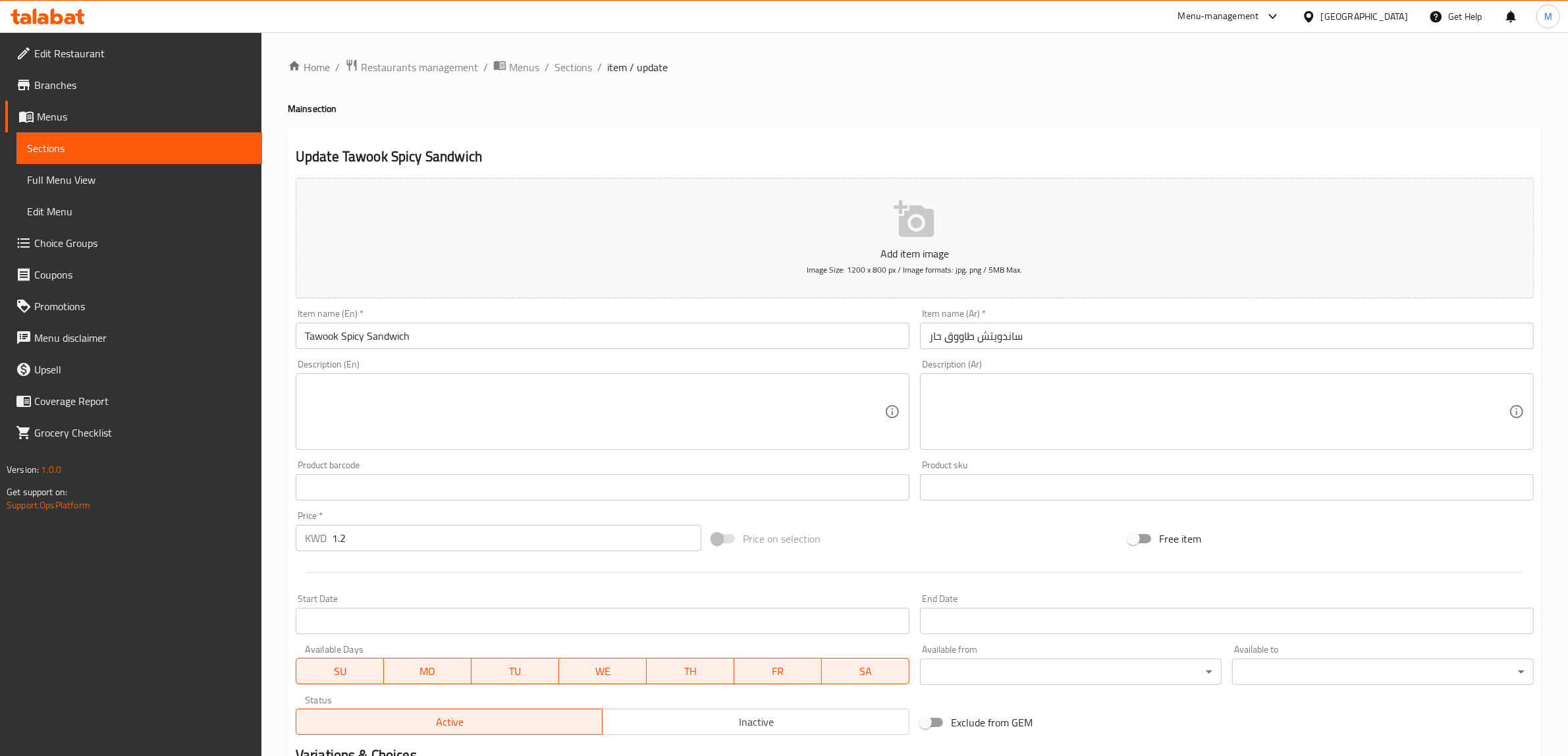
click at [817, 724] on span "Inactive" at bounding box center [756, 722] width 296 height 19
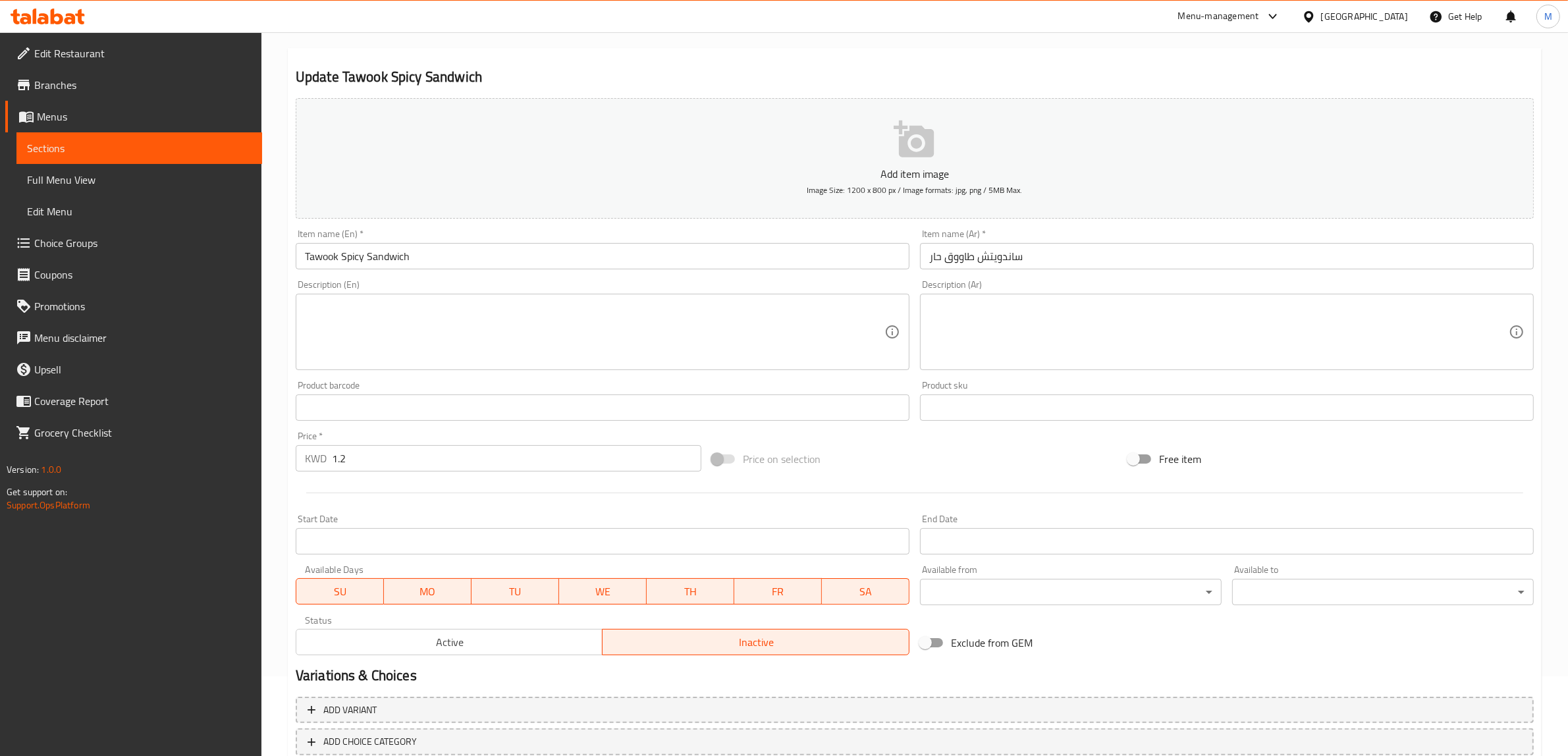
scroll to position [162, 0]
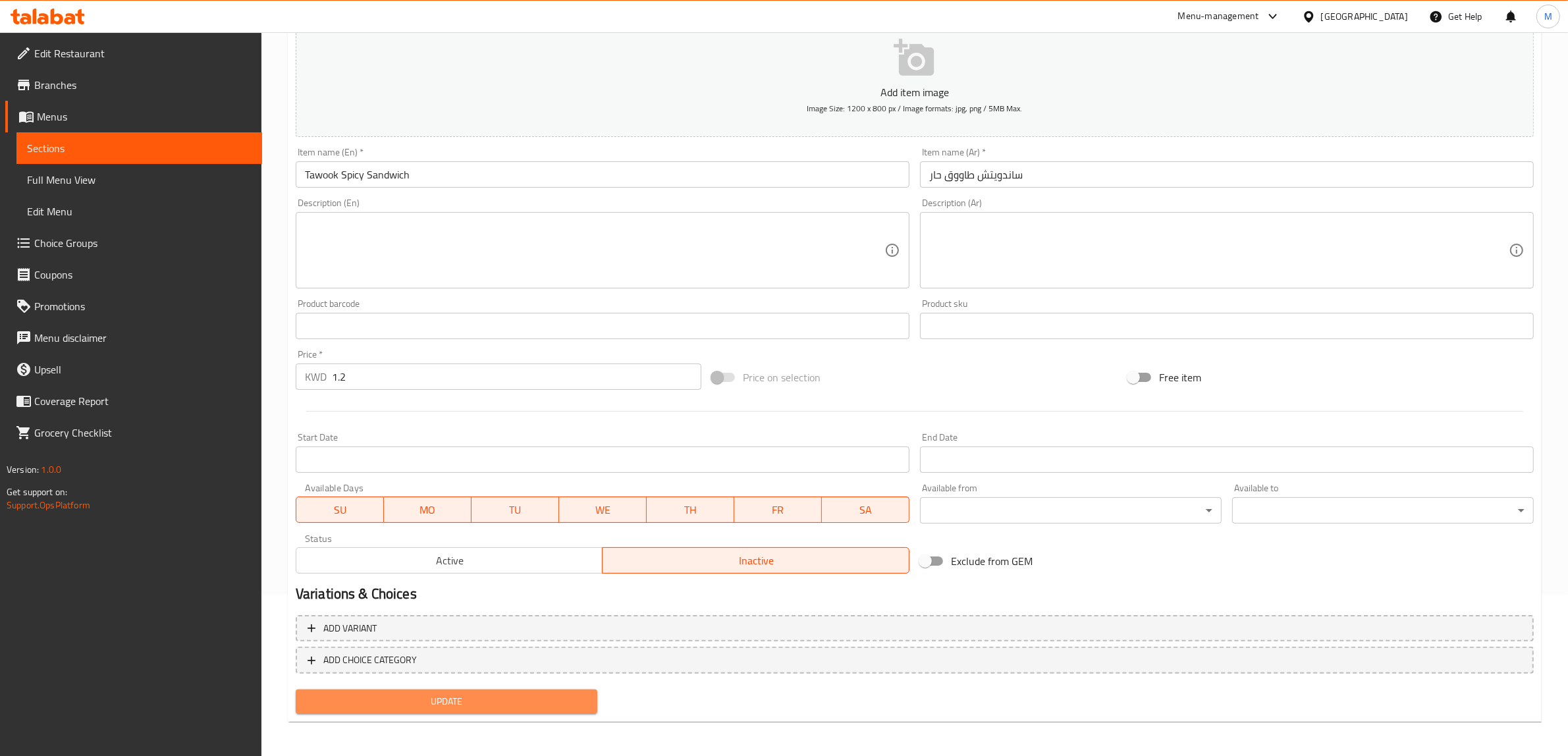
click at [572, 696] on span "Update" at bounding box center [446, 701] width 281 height 16
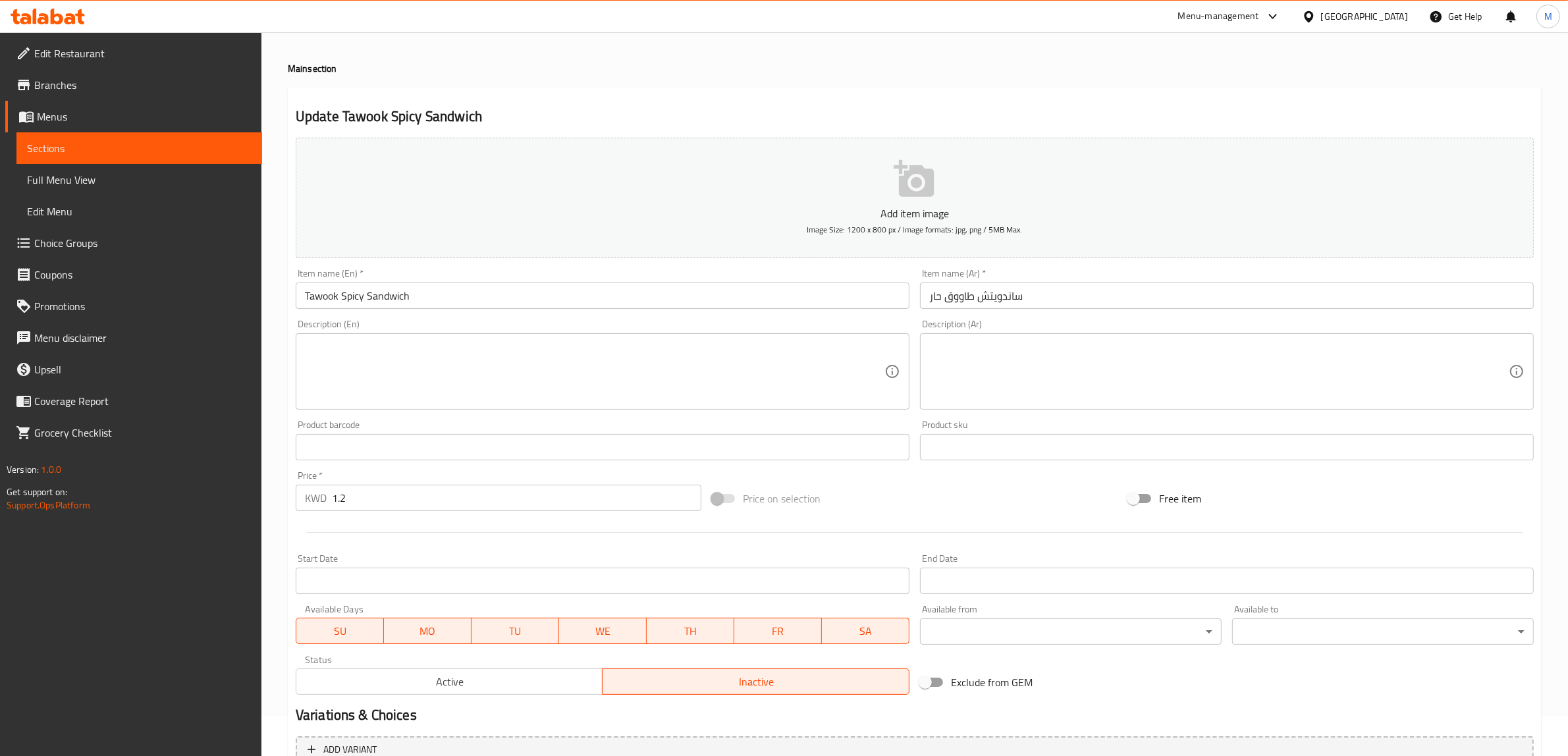
scroll to position [0, 0]
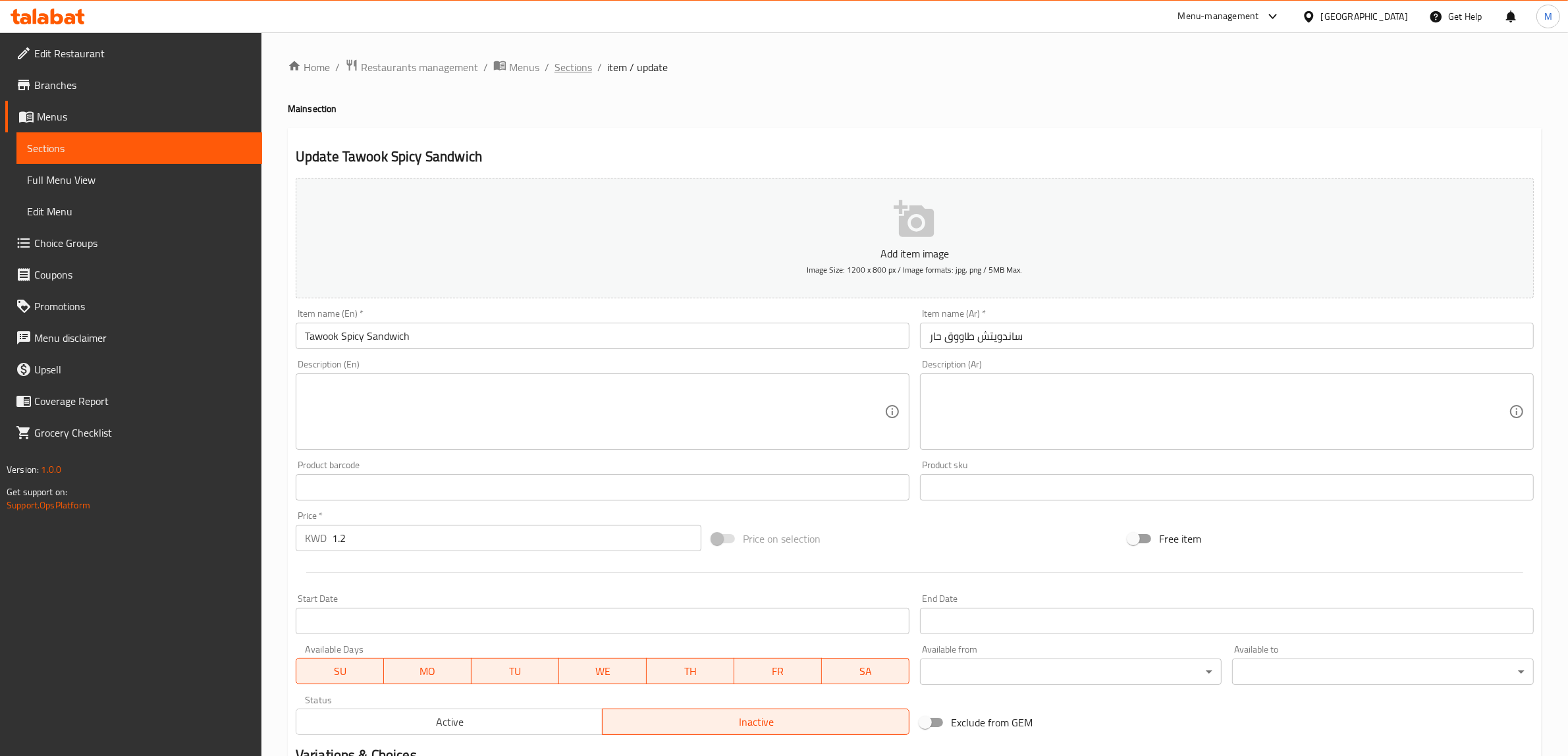
click at [584, 70] on span "Sections" at bounding box center [573, 67] width 37 height 16
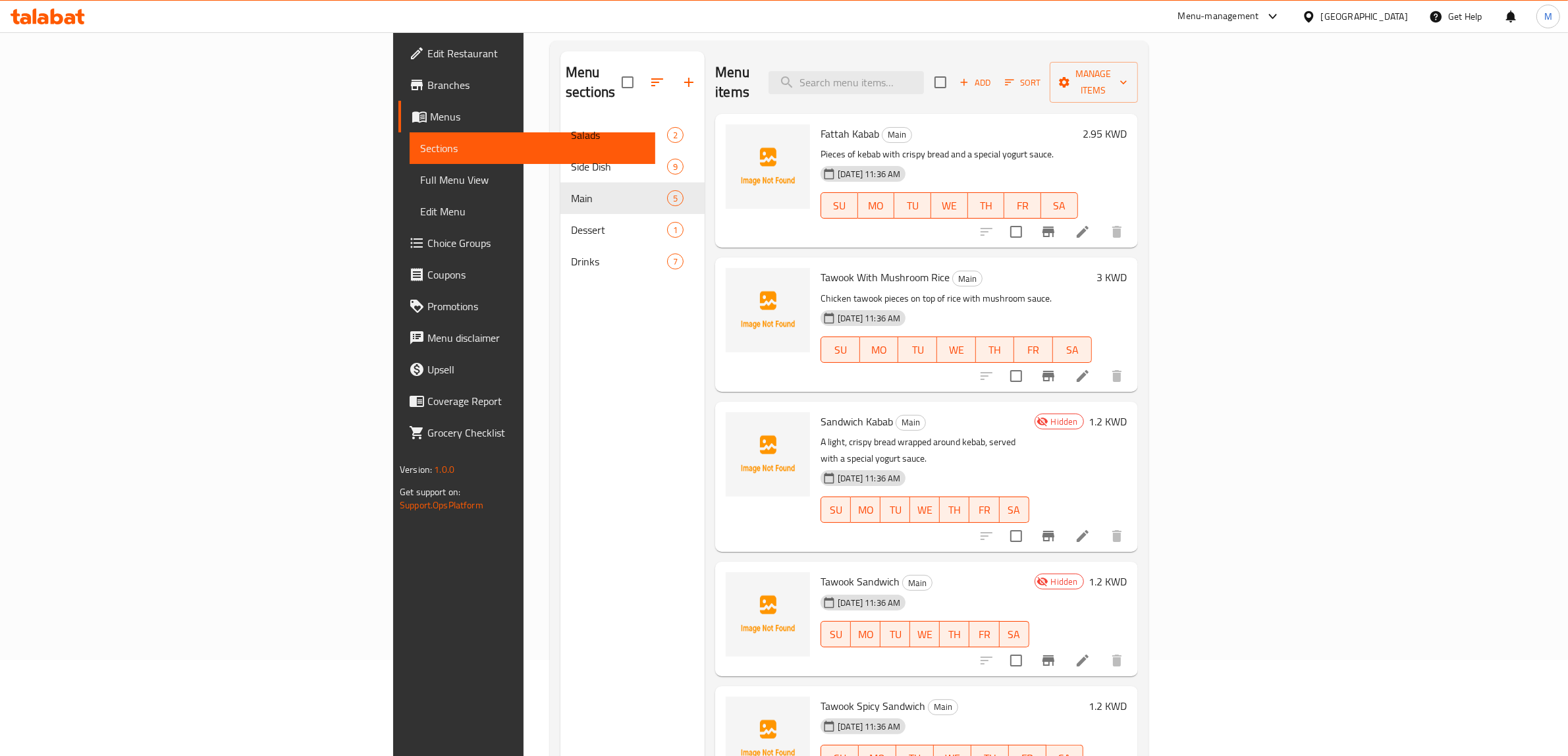
scroll to position [185, 0]
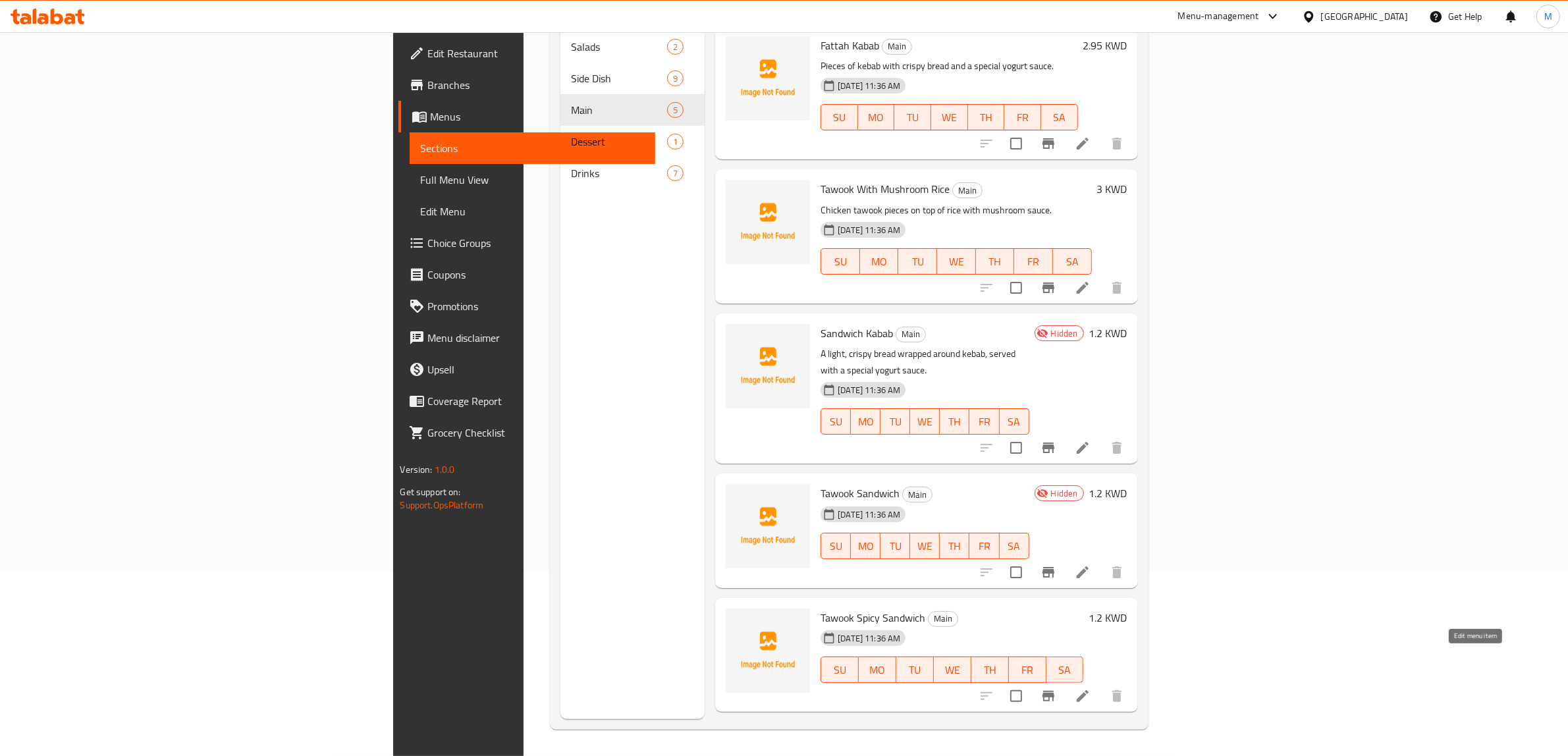
click at [1088, 690] on icon at bounding box center [1083, 696] width 12 height 12
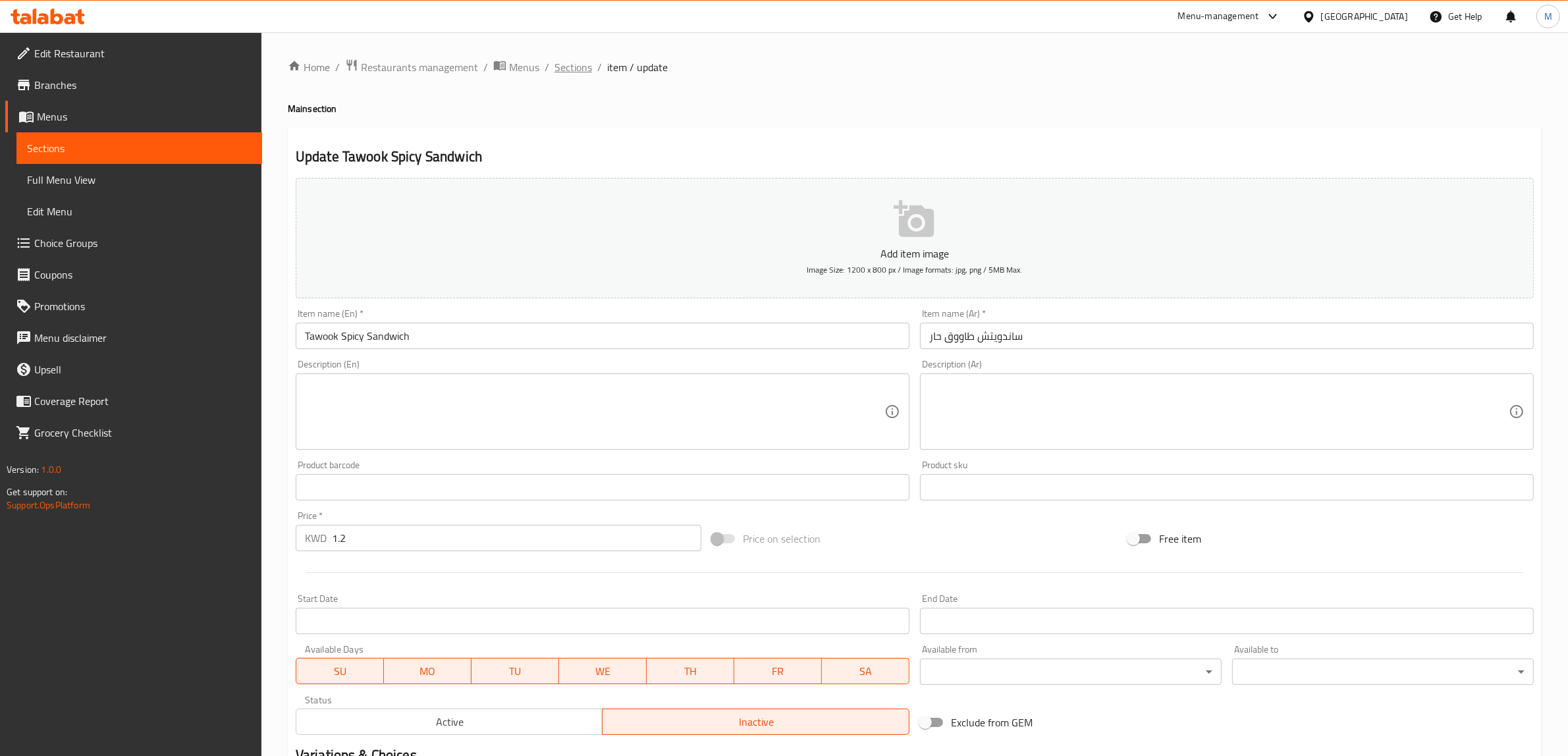
click at [572, 66] on span "Sections" at bounding box center [573, 67] width 37 height 16
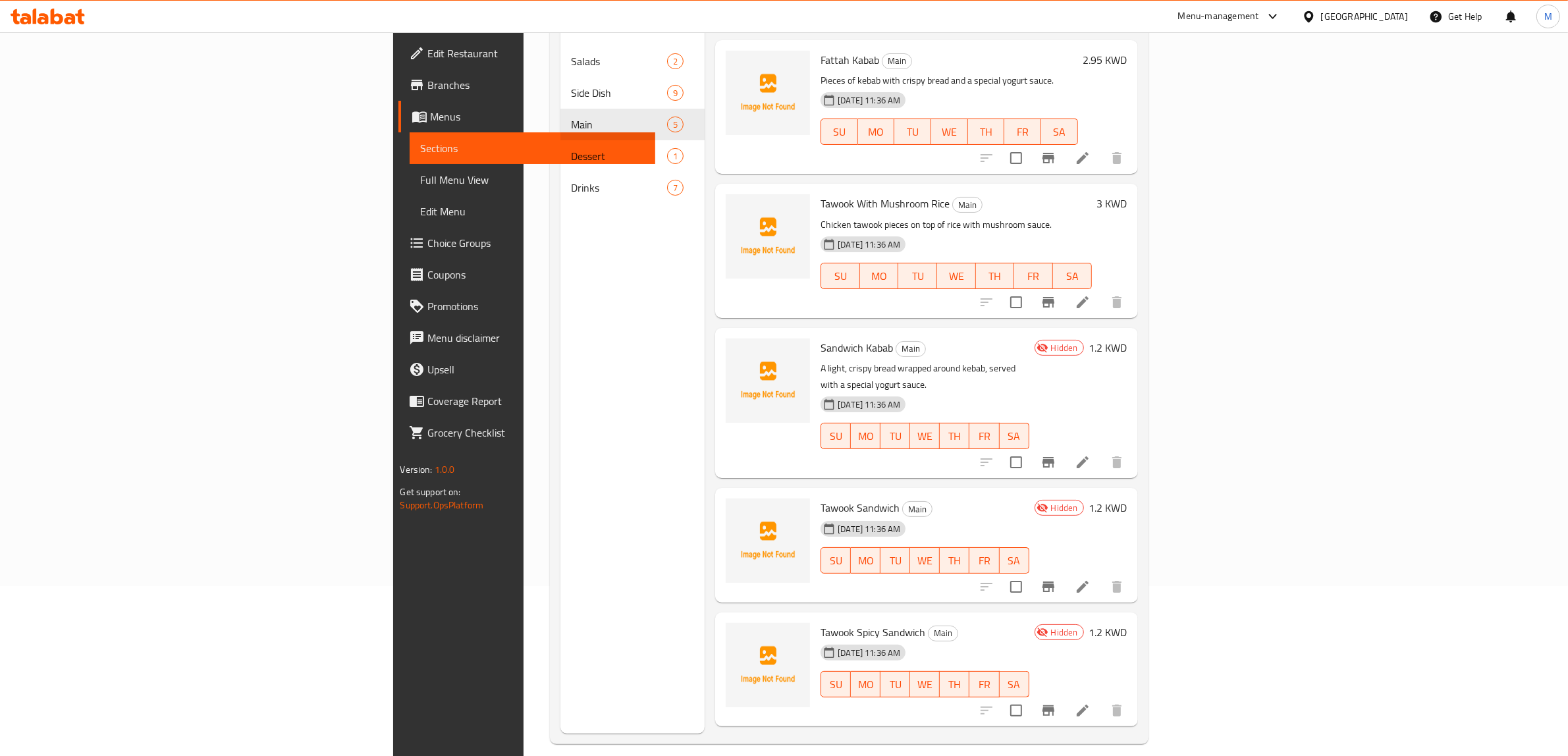
scroll to position [185, 0]
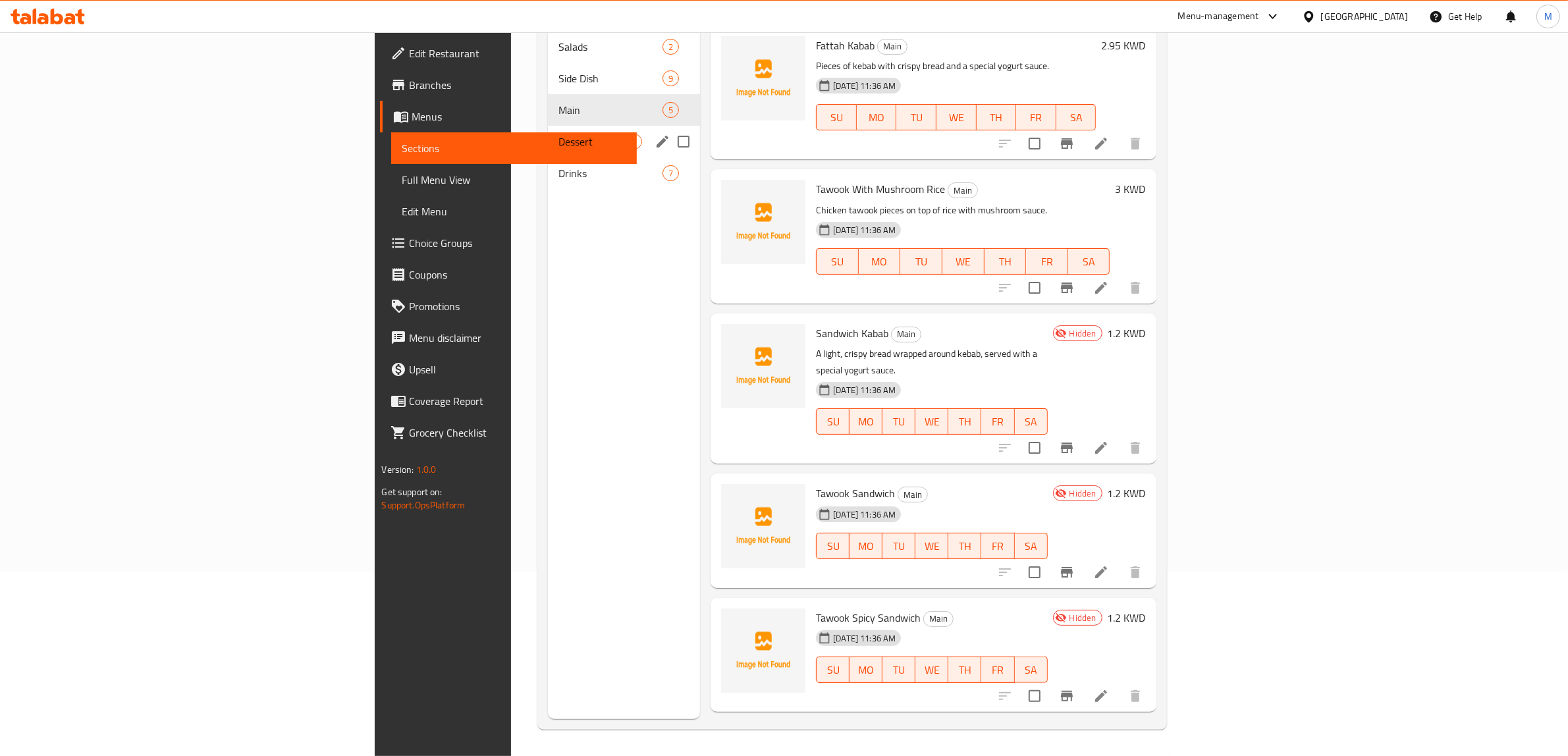
click at [559, 134] on span "Dessert" at bounding box center [592, 141] width 67 height 16
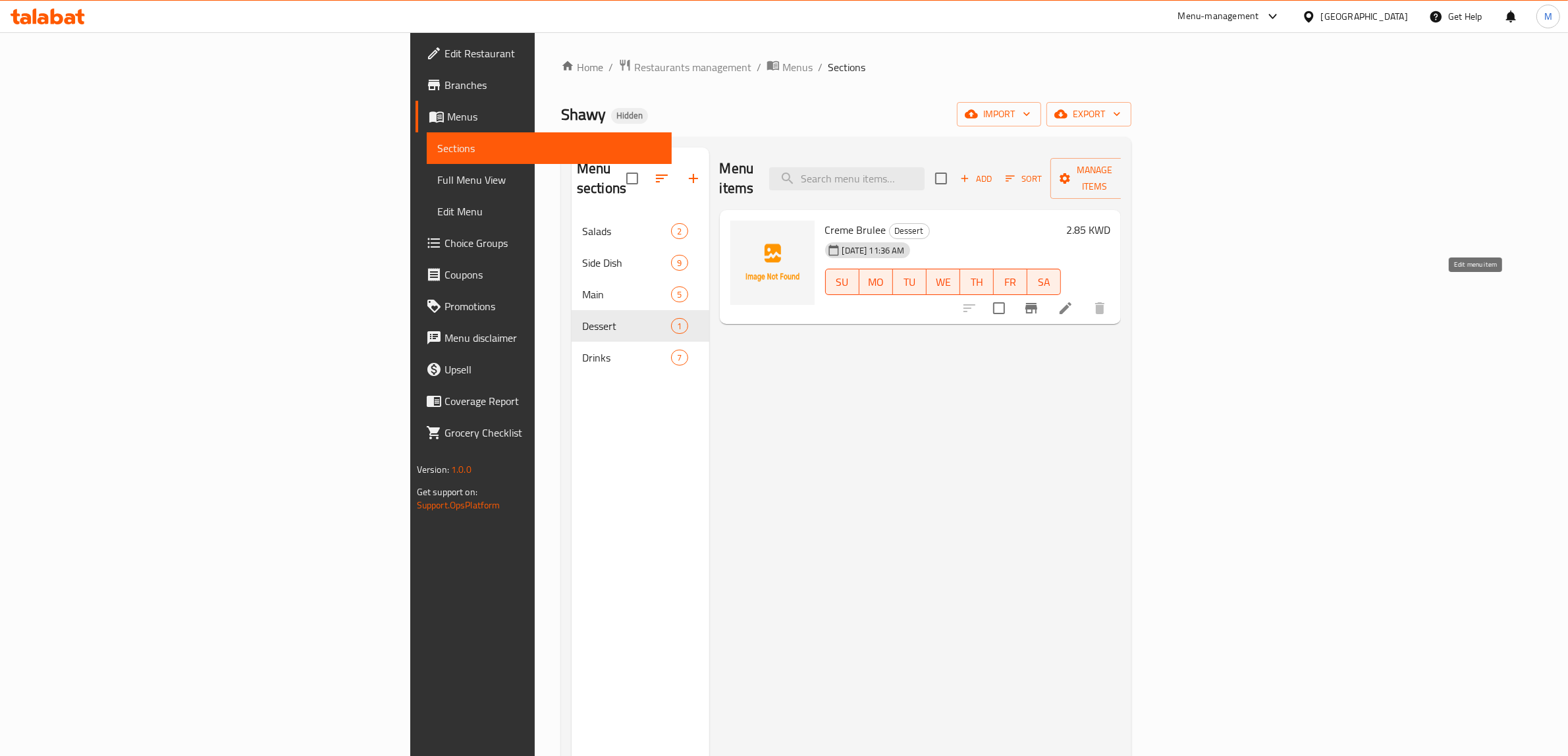
click at [1074, 300] on icon at bounding box center [1065, 308] width 16 height 16
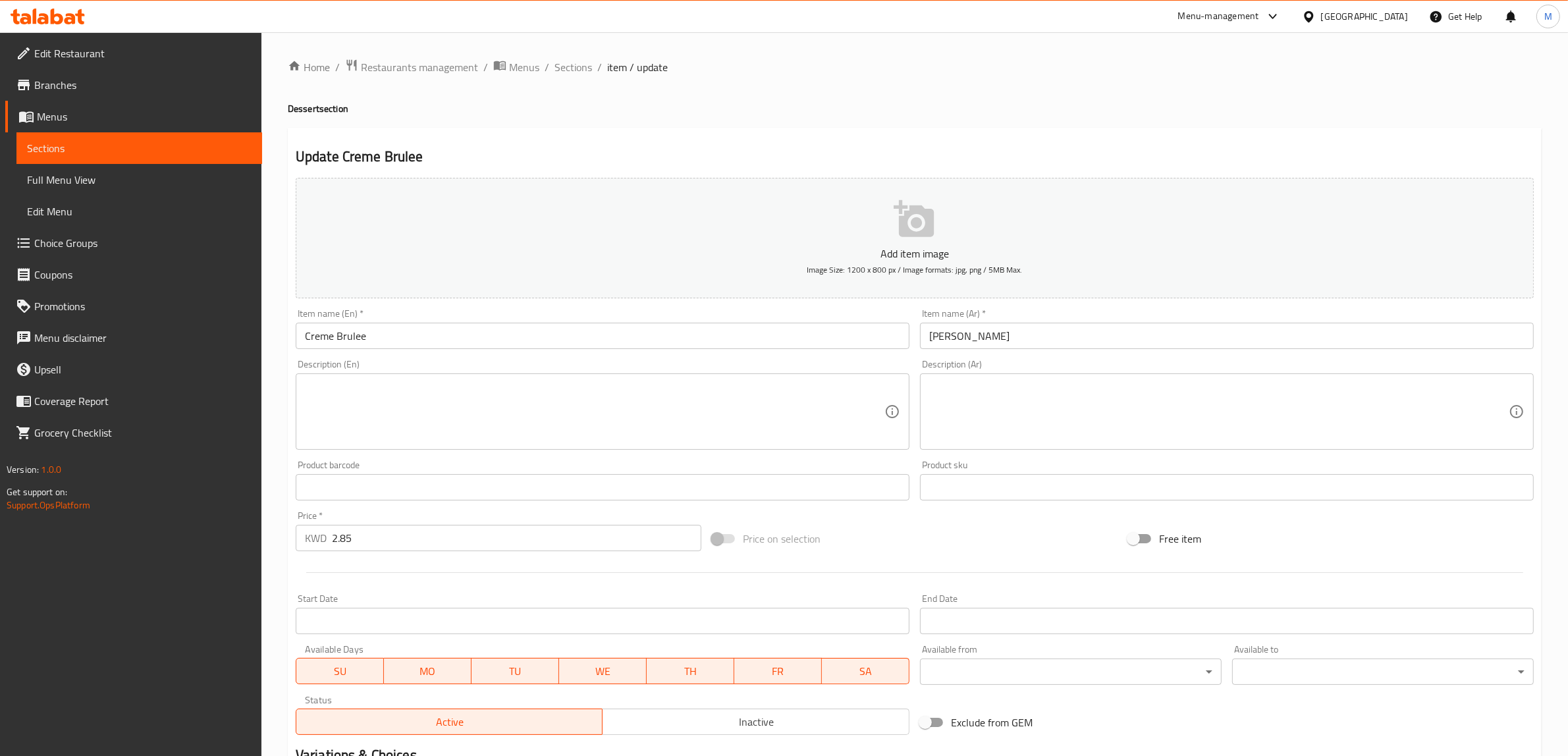
click at [712, 717] on span "Inactive" at bounding box center [756, 722] width 296 height 19
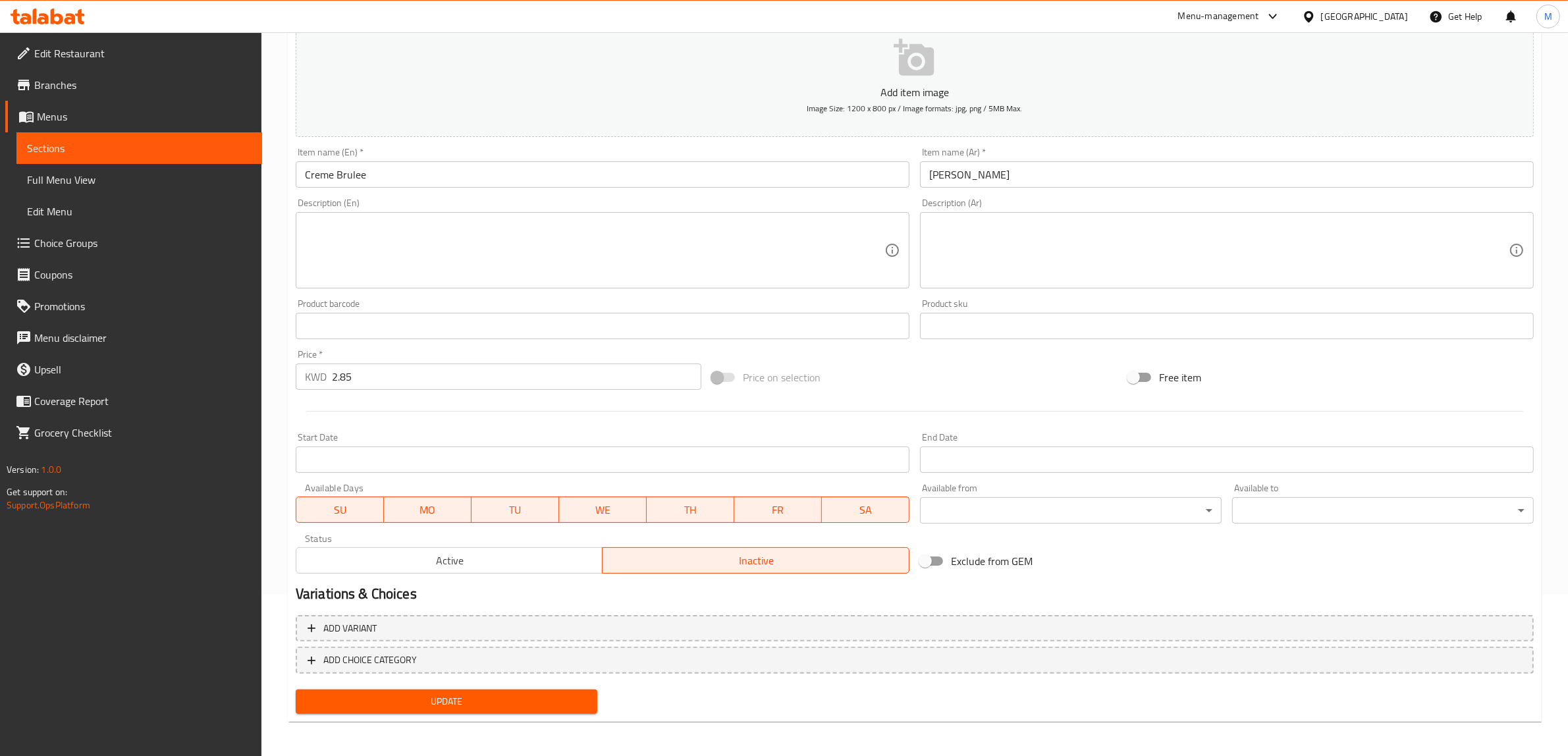
click at [469, 694] on span "Update" at bounding box center [446, 701] width 281 height 16
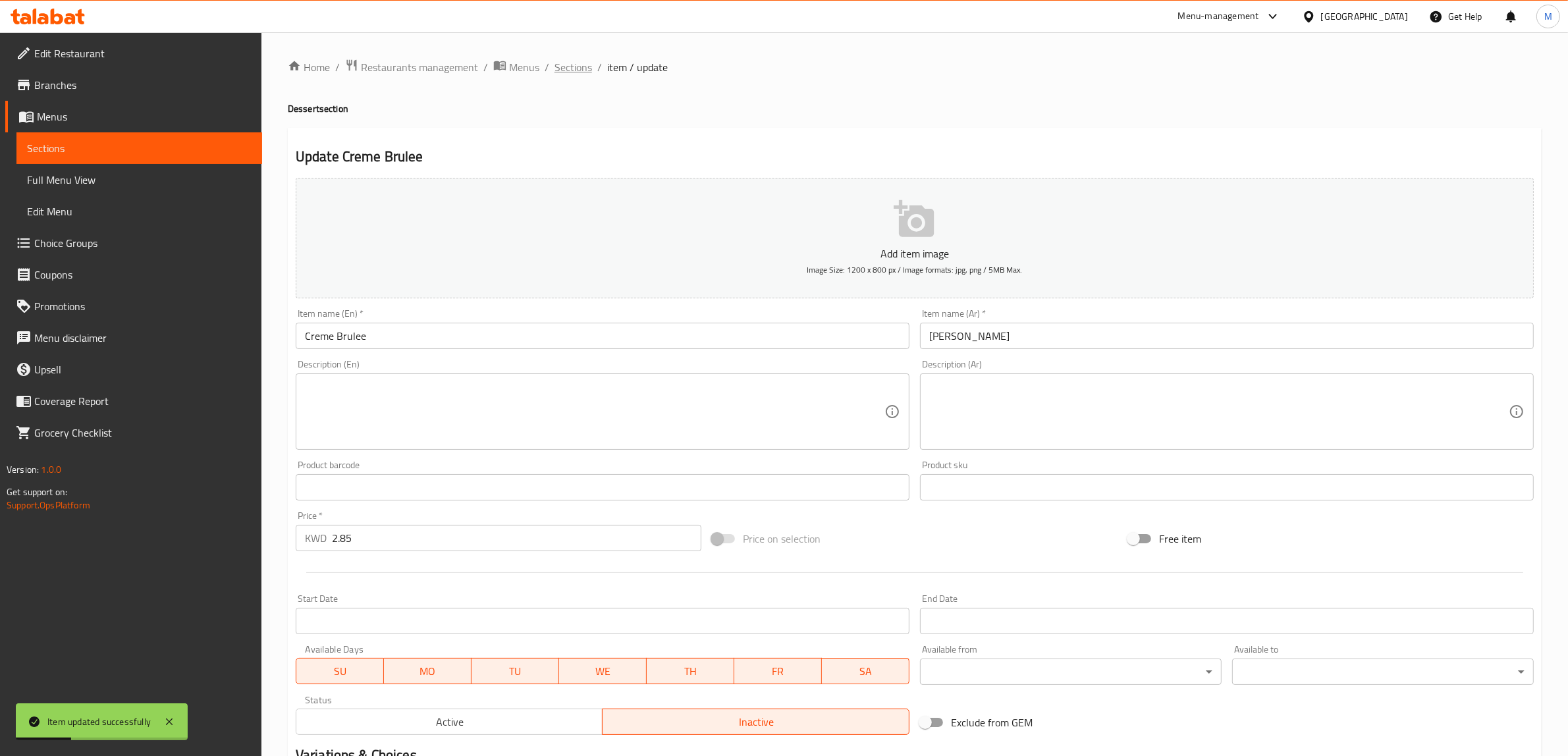
click at [582, 70] on span "Sections" at bounding box center [573, 67] width 37 height 16
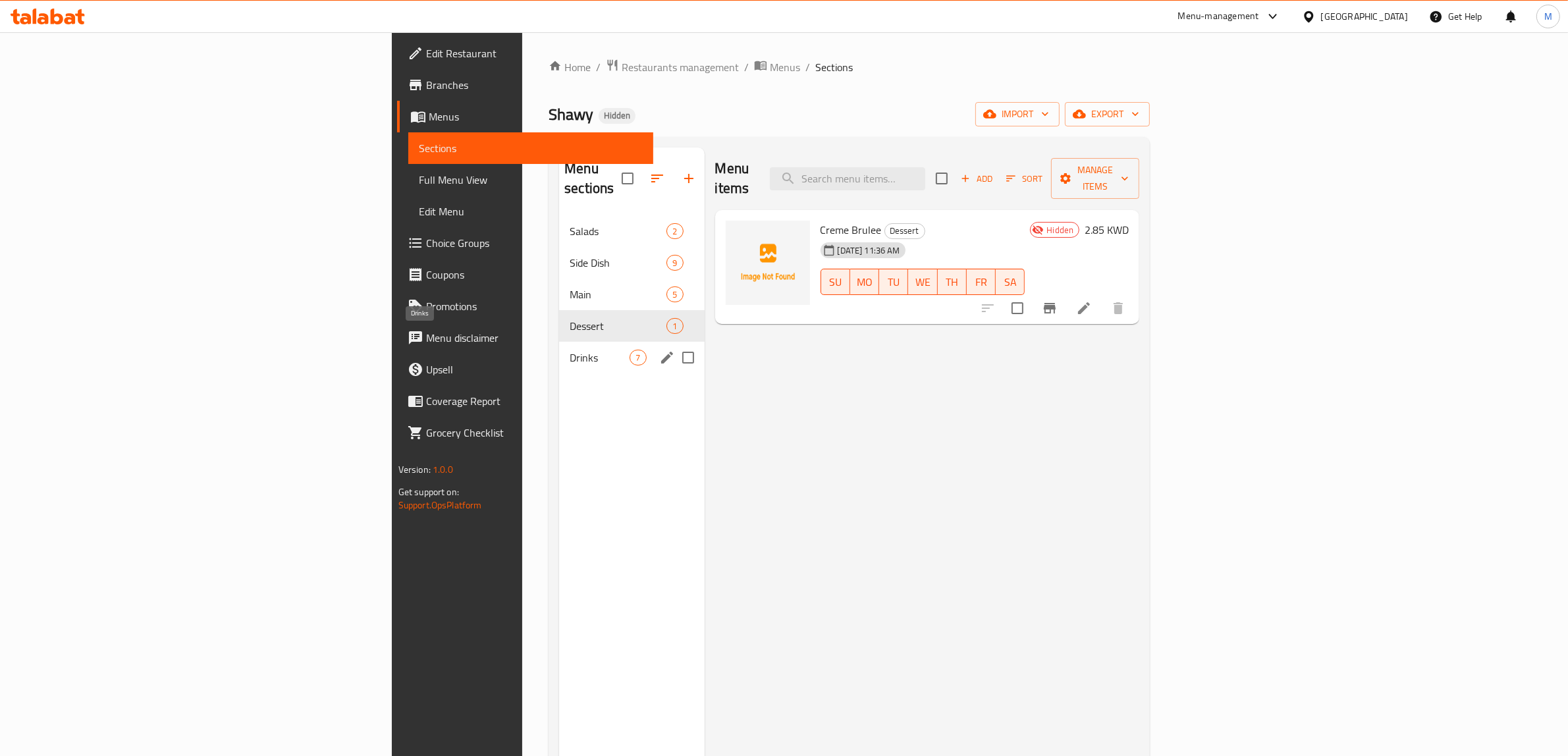
click at [570, 350] on span "Drinks" at bounding box center [599, 357] width 60 height 16
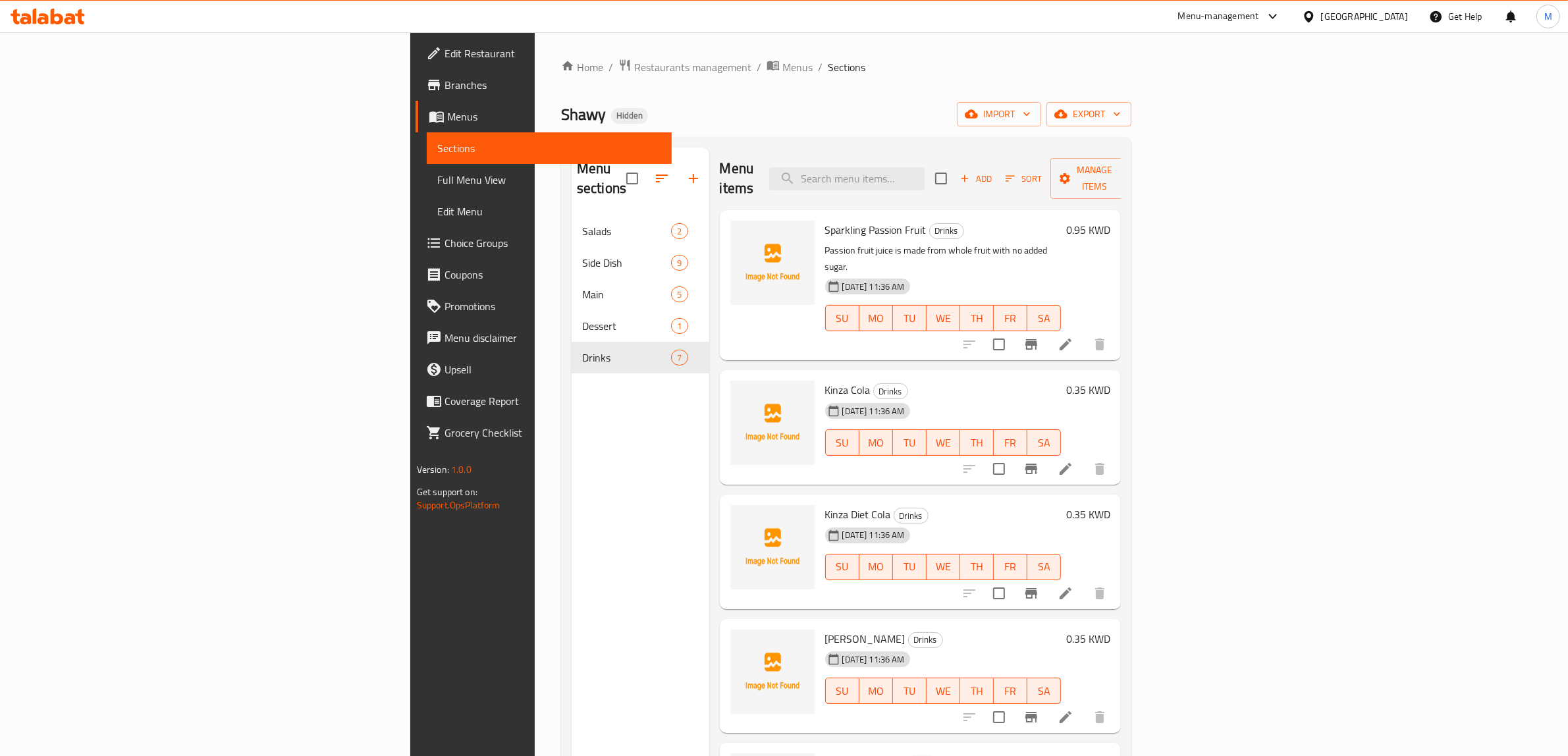
click at [1067, 398] on div "[DATE] 11:36 AM SU MO TU WE TH FR SA" at bounding box center [943, 433] width 247 height 71
click at [613, 124] on div "Shawy Hidden import export" at bounding box center [846, 114] width 570 height 24
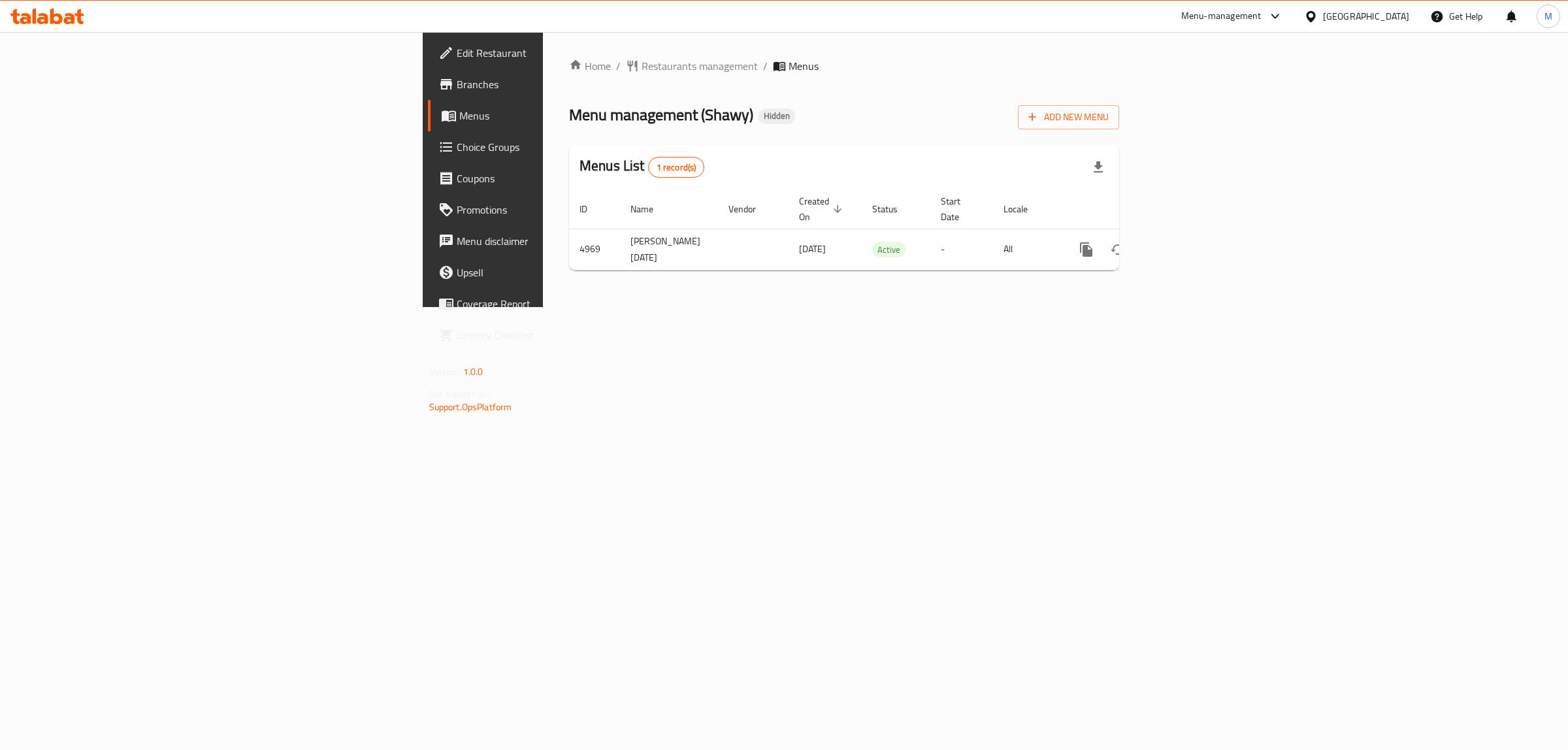
click at [669, 307] on div "Home / Restaurants management / Menus Menu management ( Shawy ) Hidden Add New …" at bounding box center [844, 170] width 603 height 275
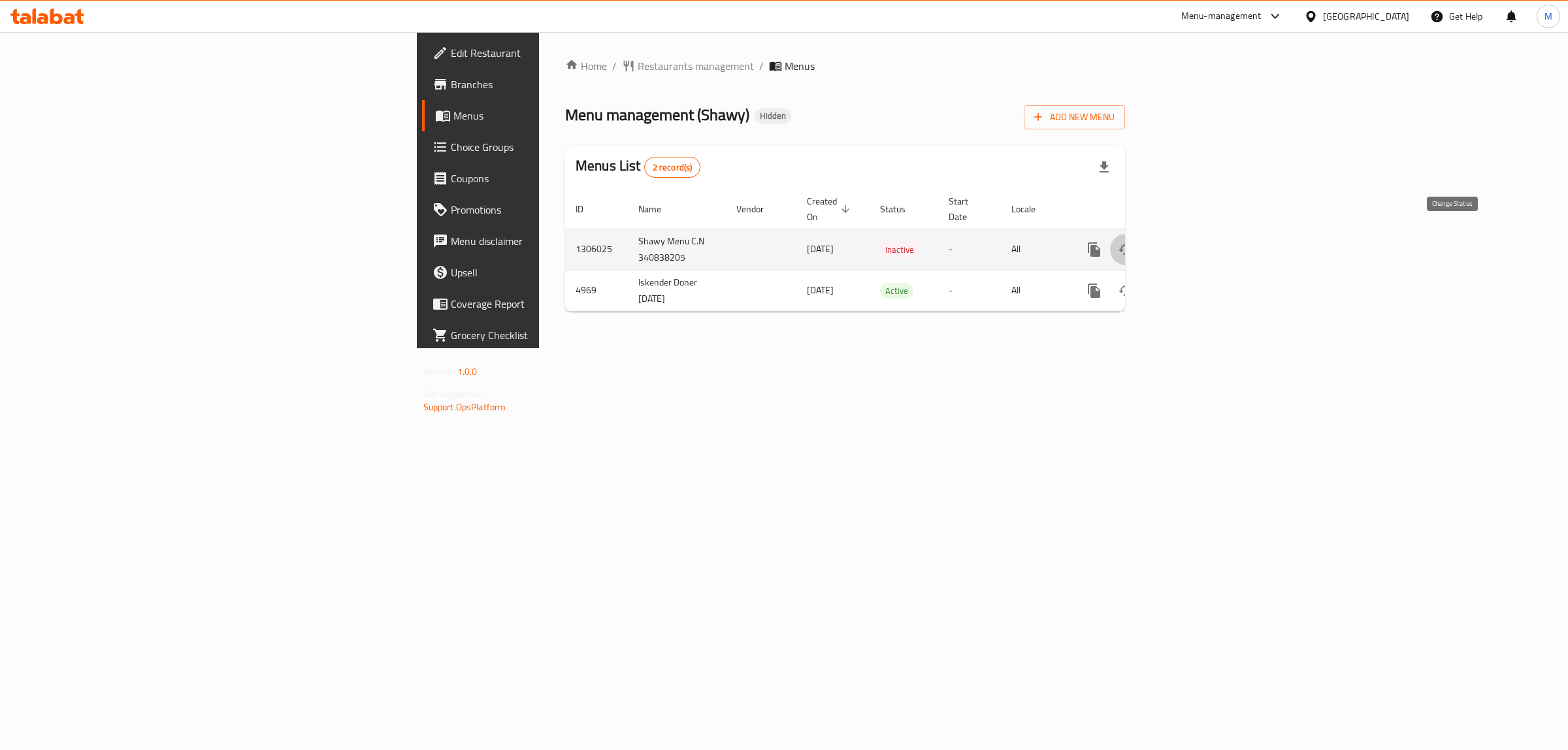
click at [1134, 242] on icon "enhanced table" at bounding box center [1126, 249] width 15 height 15
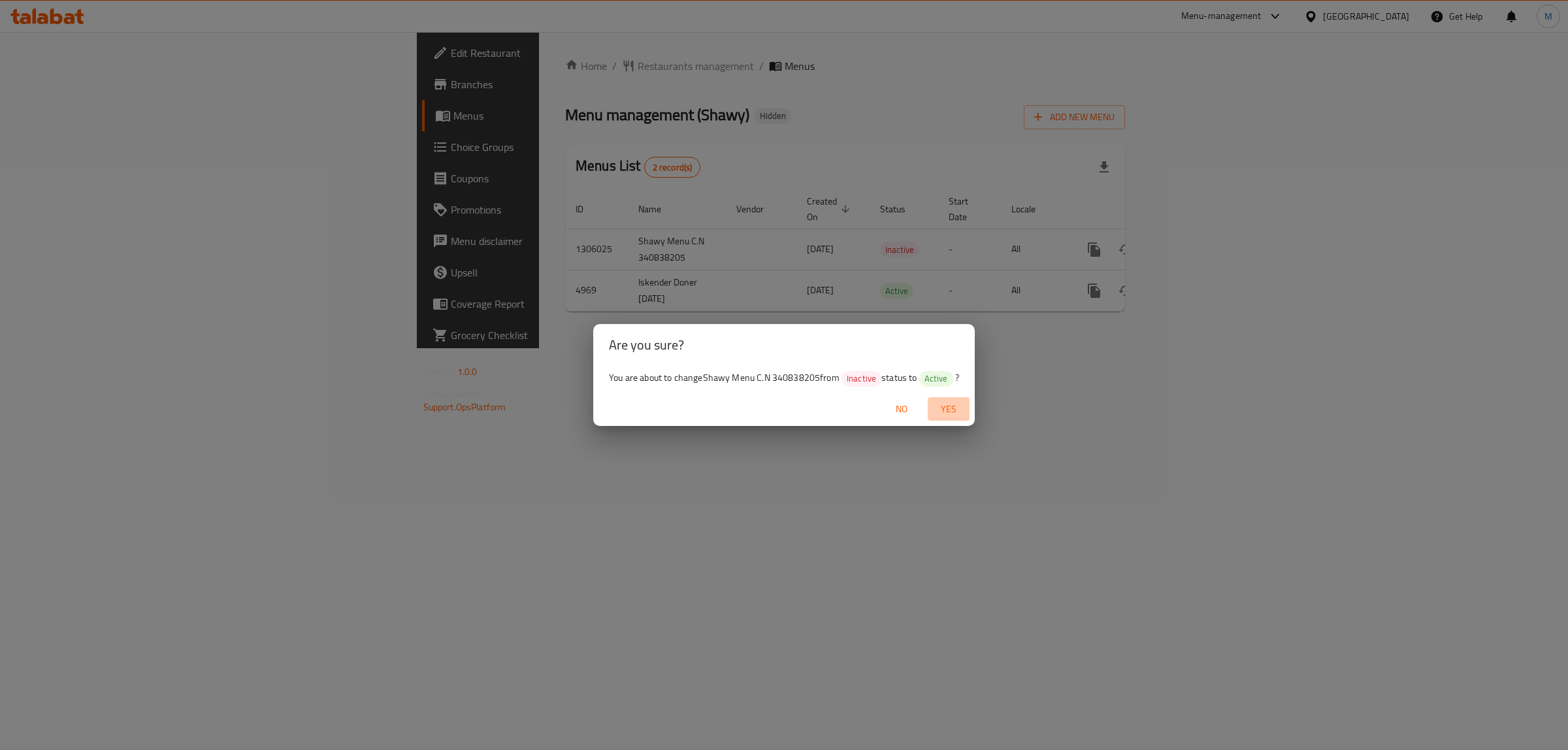
click at [952, 410] on span "Yes" at bounding box center [948, 409] width 32 height 16
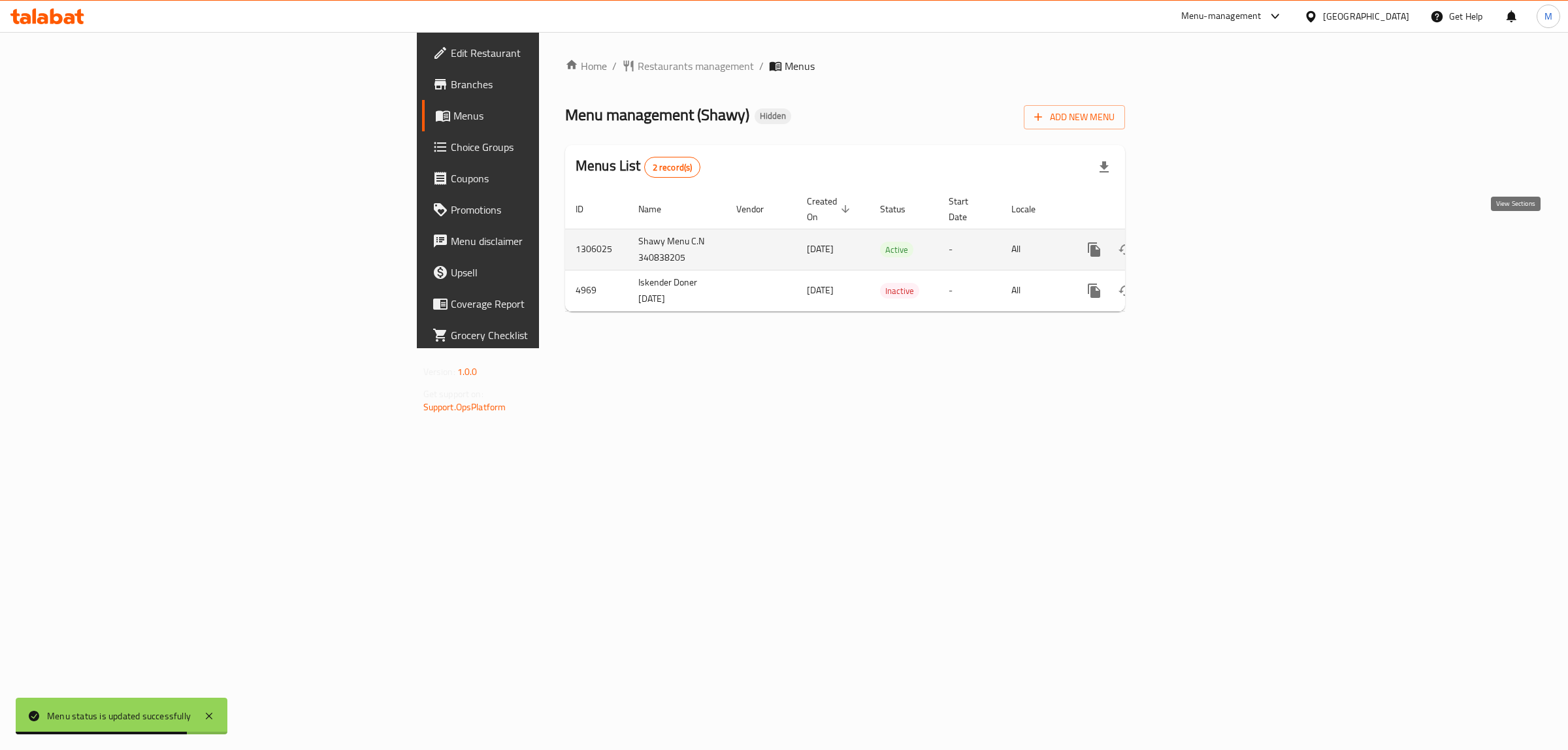
click at [1196, 242] on icon "enhanced table" at bounding box center [1188, 249] width 15 height 15
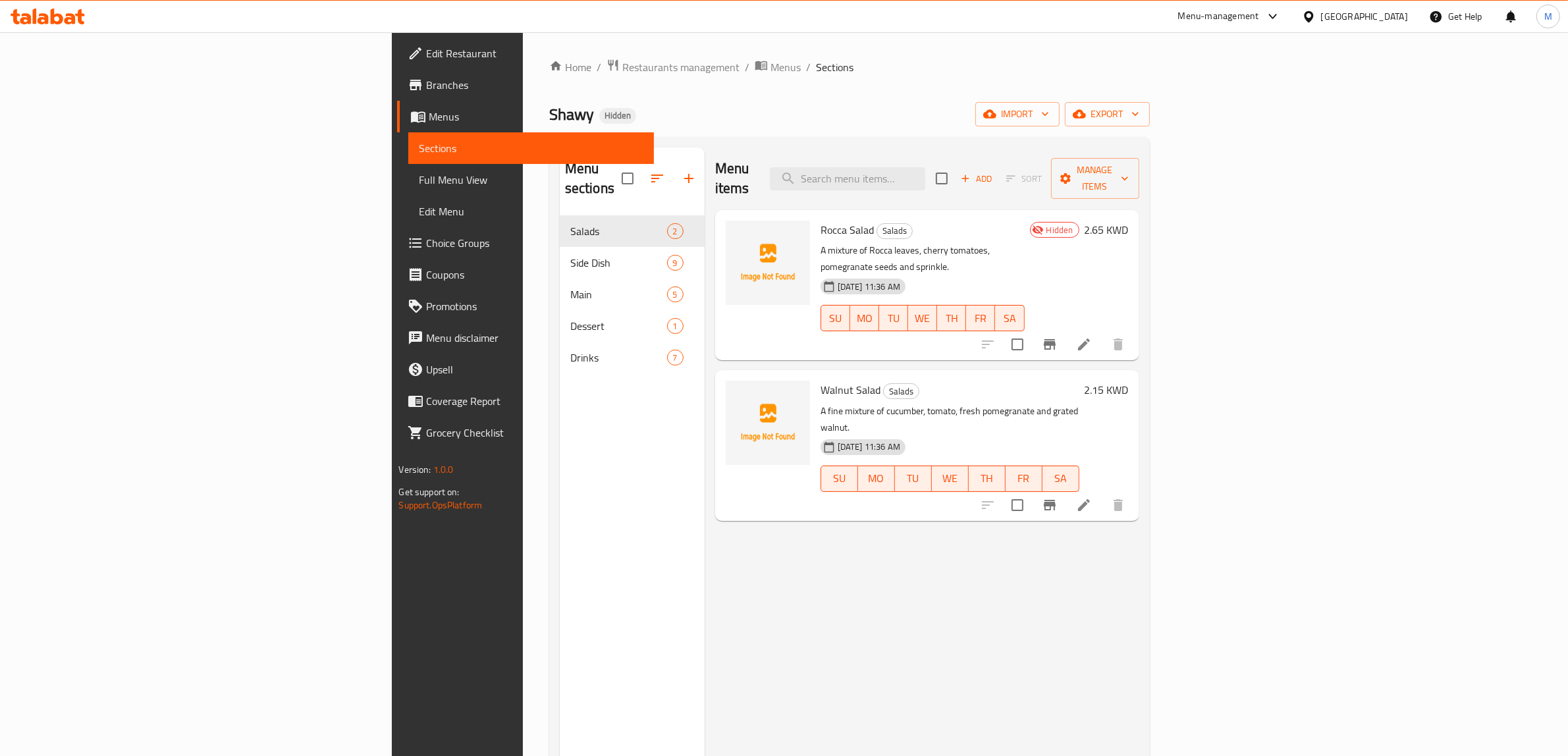
click at [419, 185] on span "Full Menu View" at bounding box center [531, 179] width 225 height 16
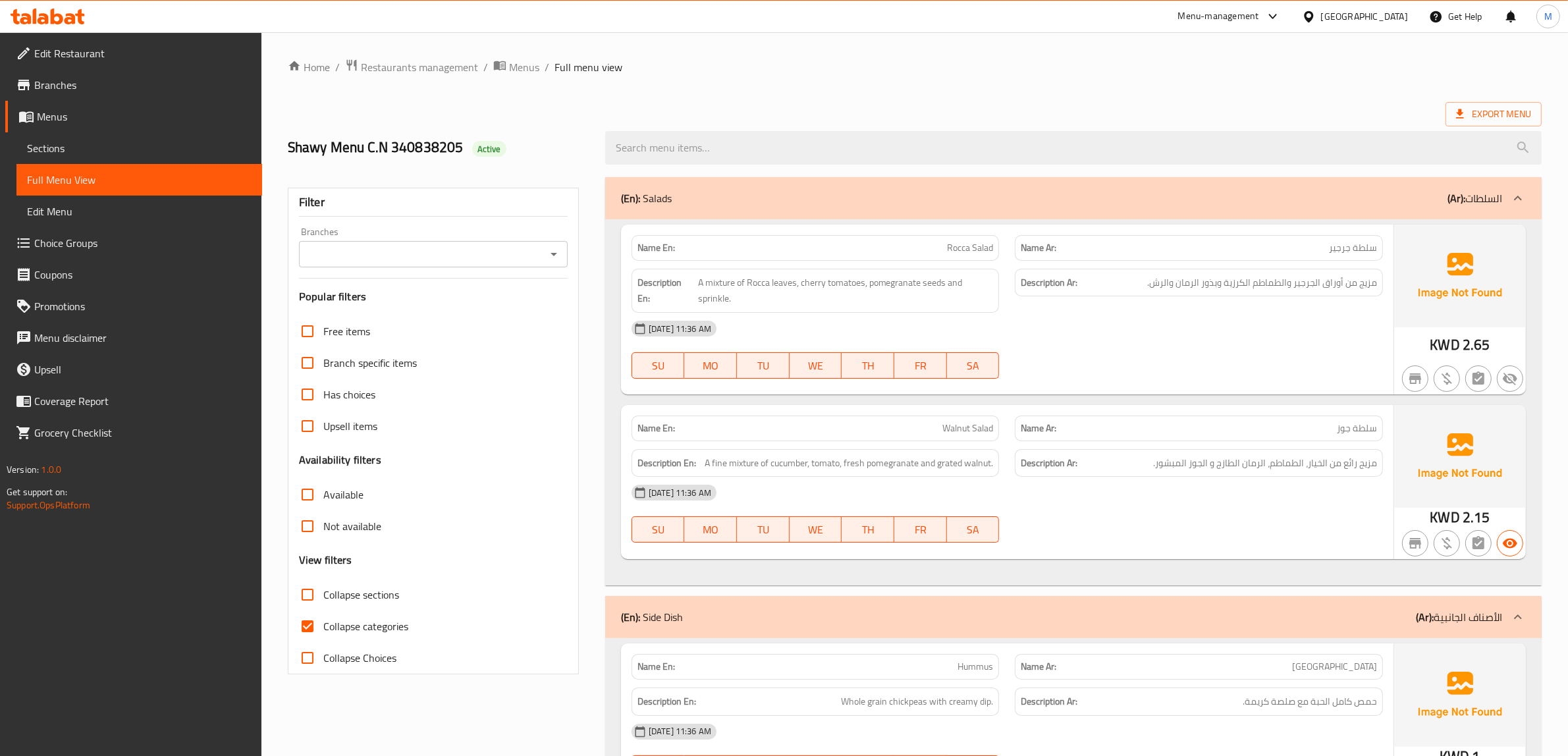
click at [416, 147] on h2 "Shawy Menu C.N 340838205 Active" at bounding box center [438, 147] width 302 height 20
copy h2 "Shawy Menu C.N 340838205"
click at [617, 110] on div "Export Menu" at bounding box center [915, 114] width 1254 height 24
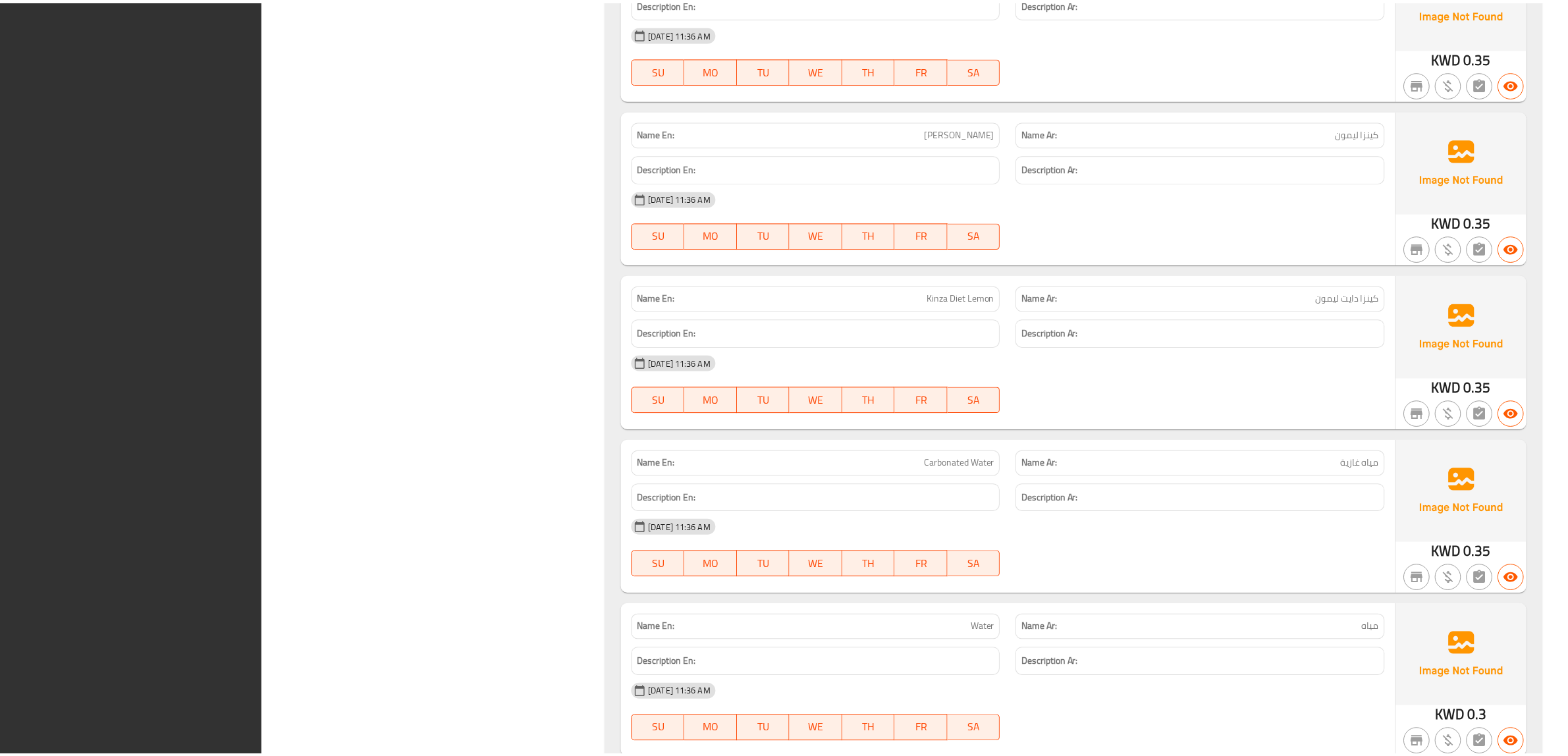
scroll to position [3777, 0]
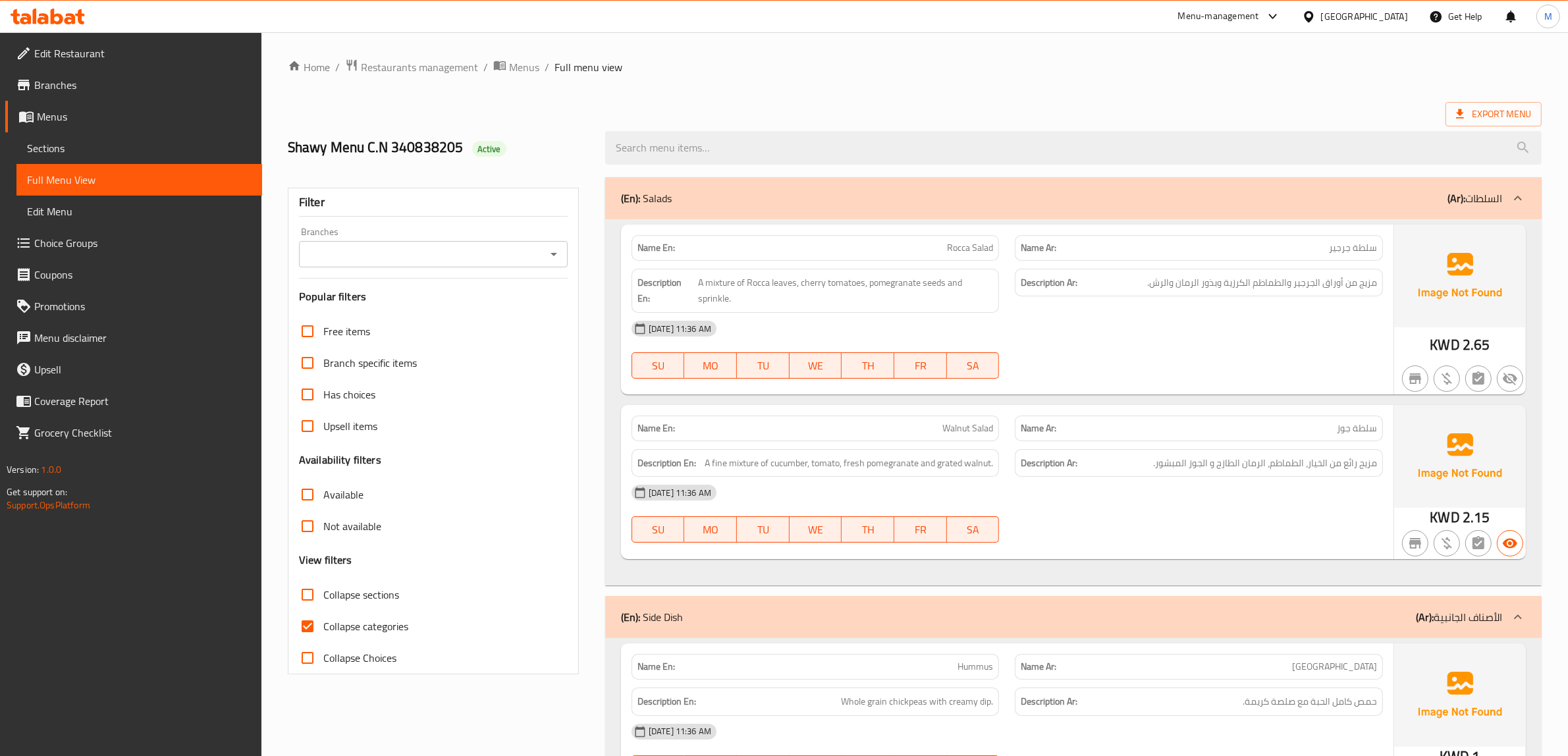
click at [1495, 107] on span "Export Menu" at bounding box center [1493, 114] width 75 height 16
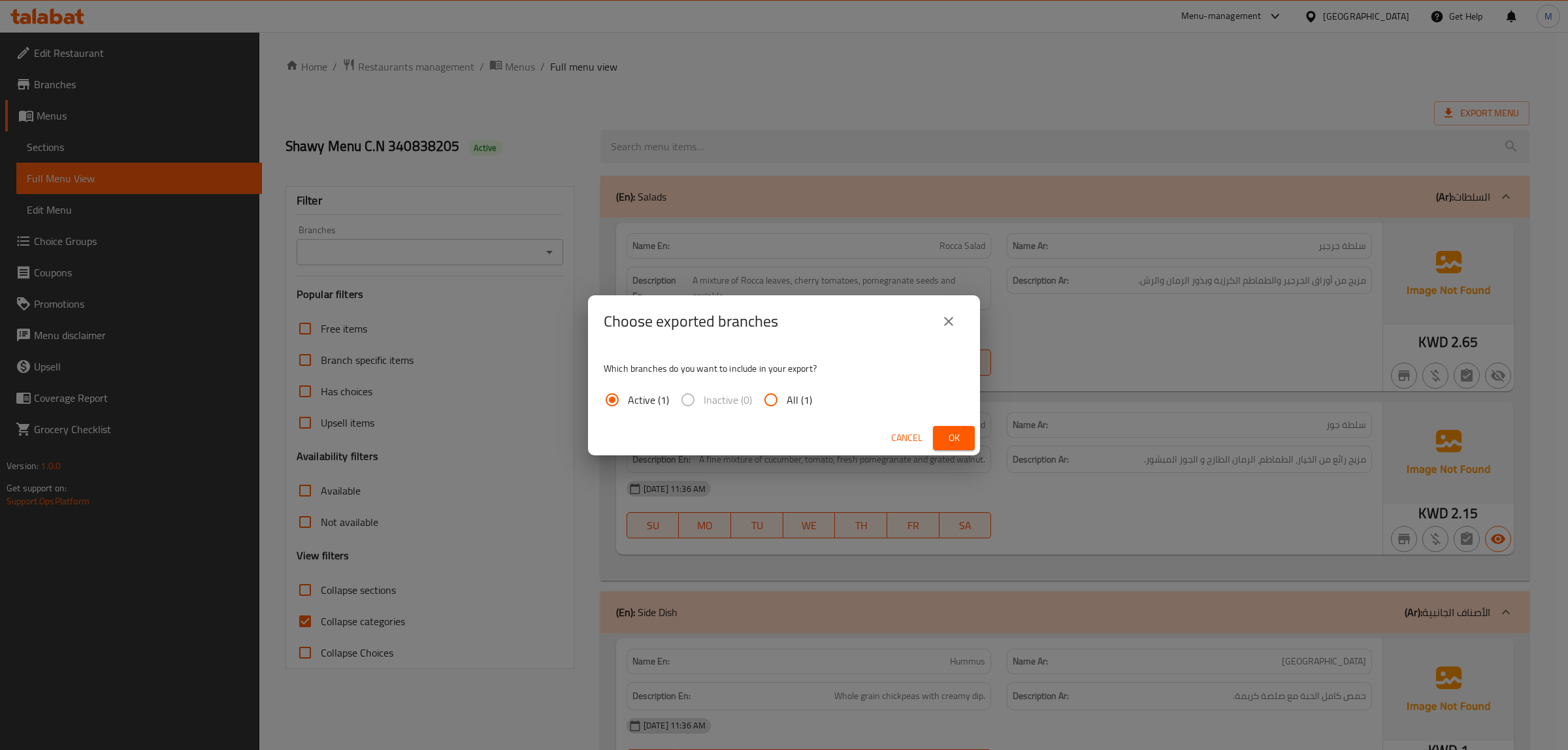
click at [966, 437] on button "Ok" at bounding box center [954, 438] width 42 height 24
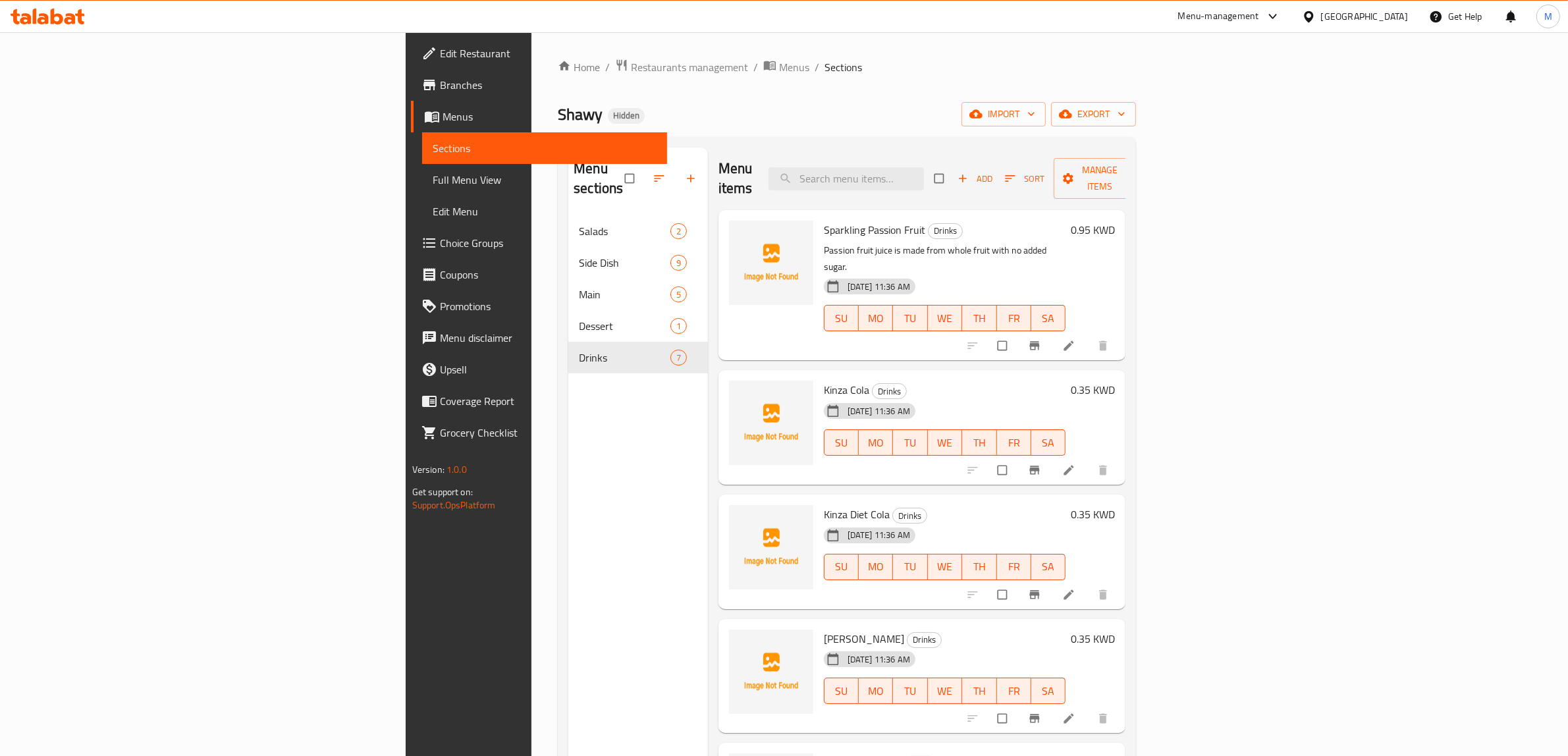
click at [649, 112] on div "Shawy Hidden import export" at bounding box center [847, 114] width 578 height 24
click at [779, 66] on span "Menus" at bounding box center [794, 67] width 30 height 16
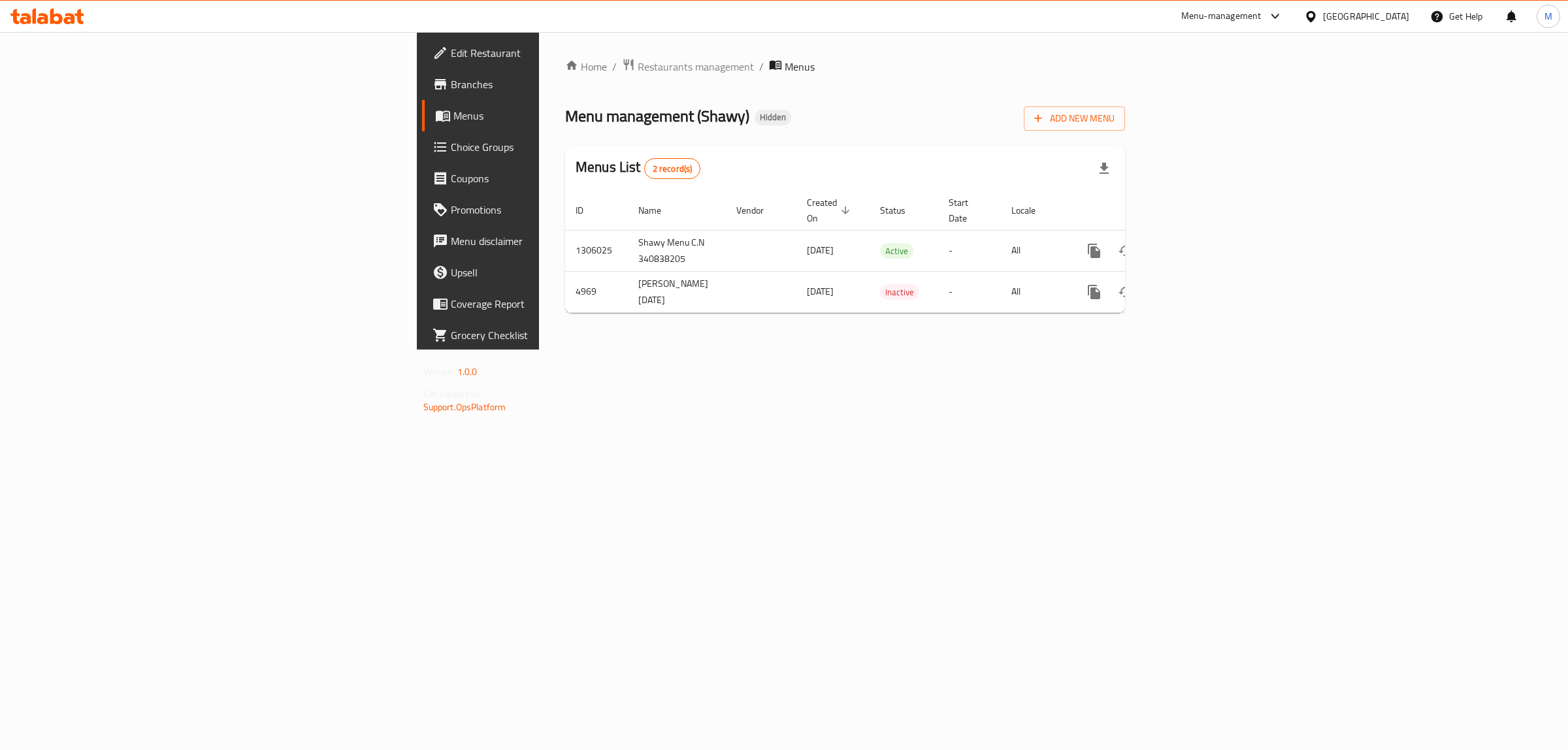
click at [1318, 12] on icon at bounding box center [1311, 17] width 13 height 13
click at [1224, 137] on div "Egypt" at bounding box center [1267, 134] width 87 height 14
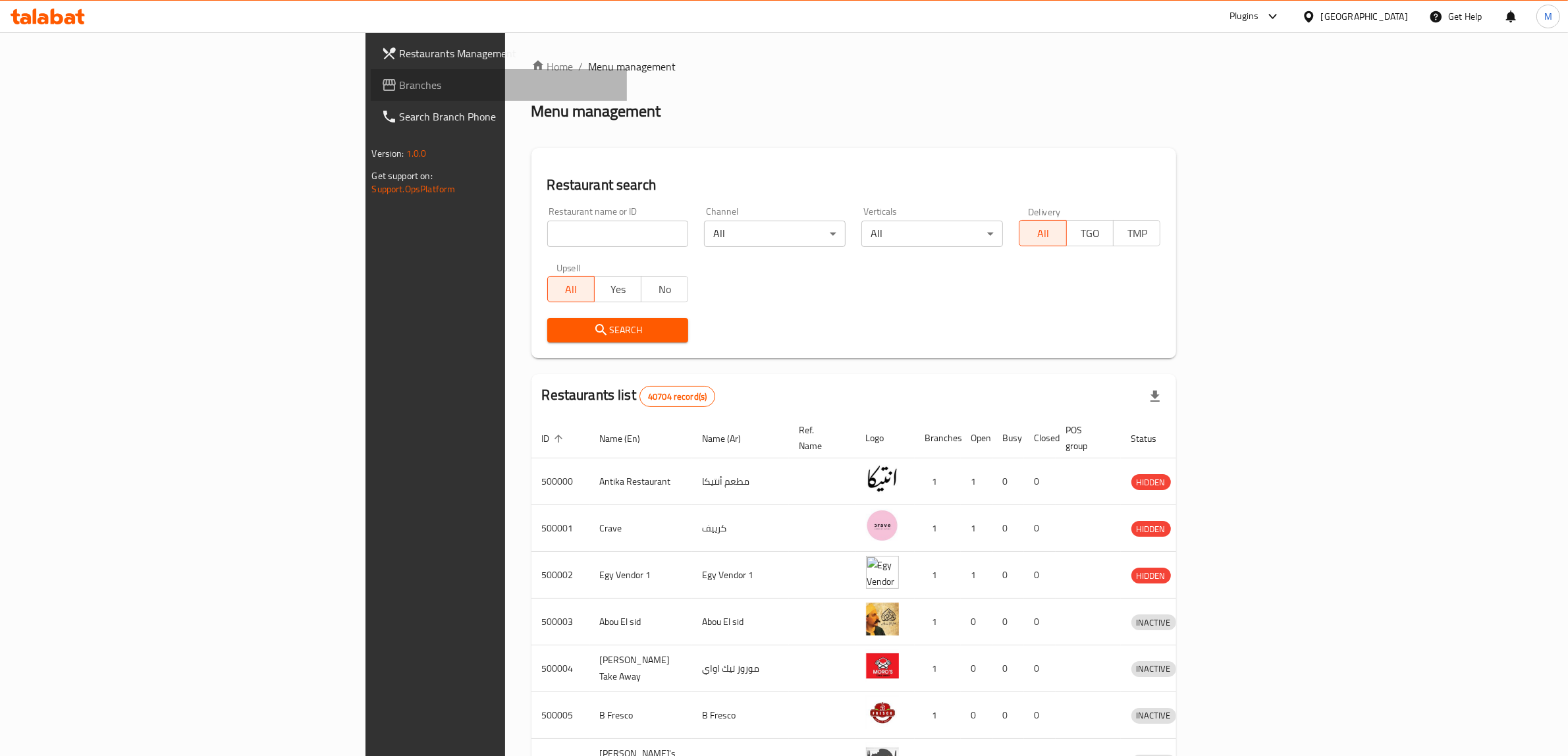
click at [400, 92] on span "Branches" at bounding box center [508, 85] width 217 height 16
